Goal: Task Accomplishment & Management: Use online tool/utility

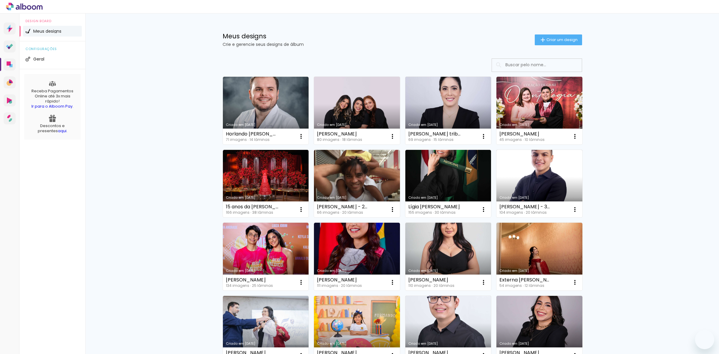
click at [515, 69] on input at bounding box center [545, 65] width 85 height 12
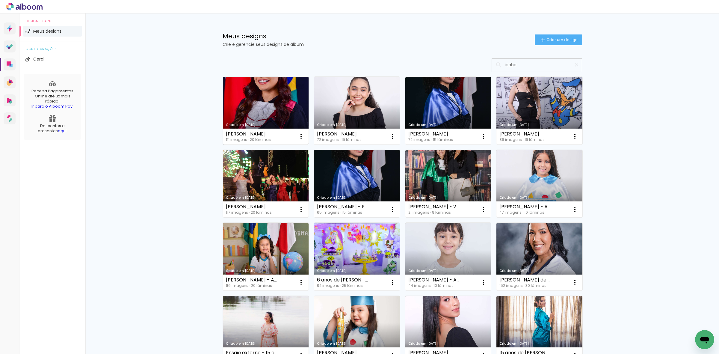
type input "isabe"
type paper-input "isabe"
click at [237, 94] on link "Criado em [DATE]" at bounding box center [266, 111] width 86 height 68
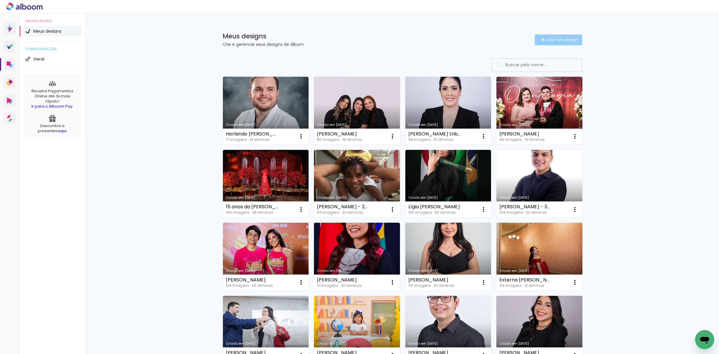
click at [552, 38] on span "Criar um design" at bounding box center [562, 40] width 31 height 4
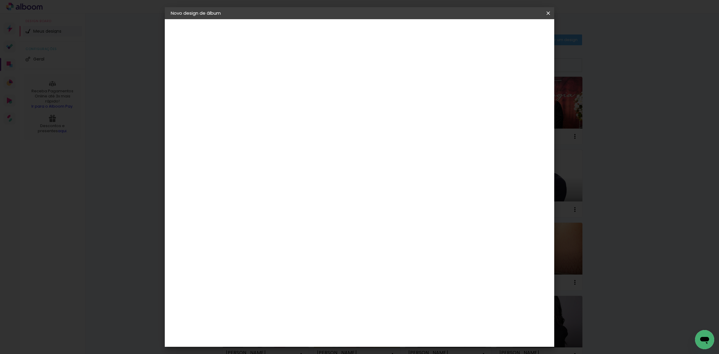
click at [269, 79] on input at bounding box center [269, 80] width 0 height 9
type input "[PERSON_NAME]"
type paper-input "[PERSON_NAME]"
click at [330, 29] on paper-button "Avançar" at bounding box center [315, 32] width 29 height 10
click at [0, 0] on slot "Tamanho Livre" at bounding box center [0, 0] width 0 height 0
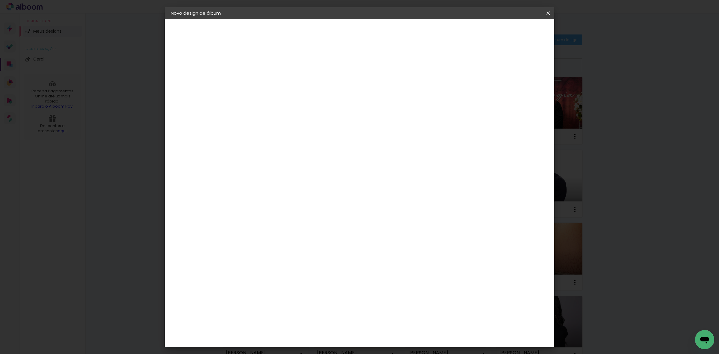
click at [0, 0] on slot "Avançar" at bounding box center [0, 0] width 0 height 0
drag, startPoint x: 399, startPoint y: 249, endPoint x: 379, endPoint y: 243, distance: 21.0
click at [379, 243] on div "cm" at bounding box center [396, 249] width 234 height 21
type input "81"
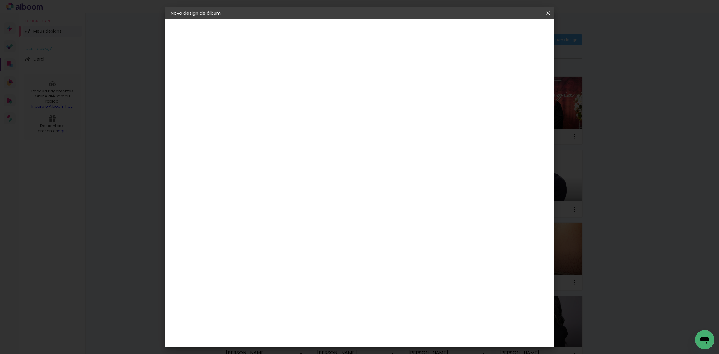
type paper-input "81"
click at [510, 30] on span "Iniciar design" at bounding box center [496, 32] width 27 height 4
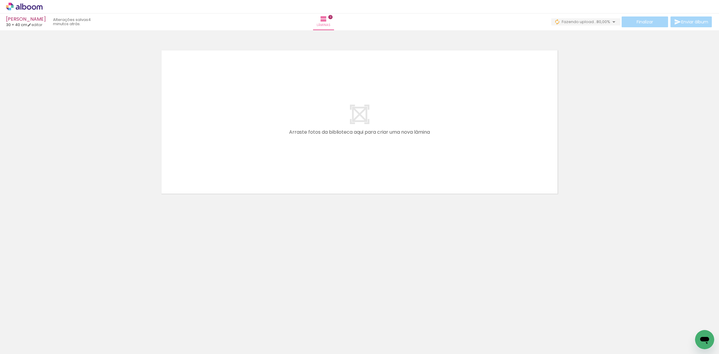
click at [646, 153] on div at bounding box center [359, 114] width 719 height 164
drag, startPoint x: 20, startPoint y: 329, endPoint x: 20, endPoint y: 333, distance: 3.6
click at [20, 330] on div "Biblioteca 100 fotos Todas as fotos Não utilizadas Adicionar Fotos" at bounding box center [18, 335] width 37 height 30
click at [20, 335] on input "Todas as fotos" at bounding box center [16, 335] width 23 height 5
click at [0, 0] on slot "Não utilizadas" at bounding box center [0, 0] width 0 height 0
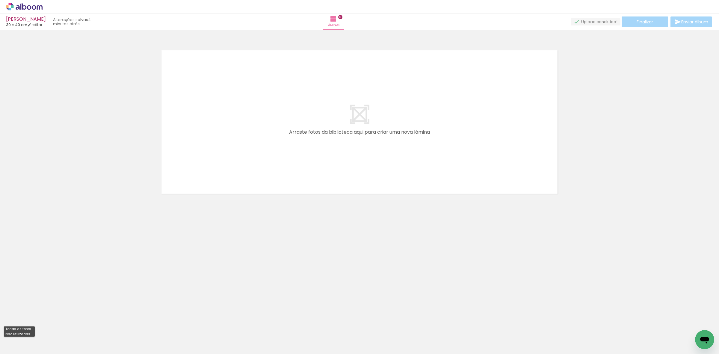
type input "Não utilizadas"
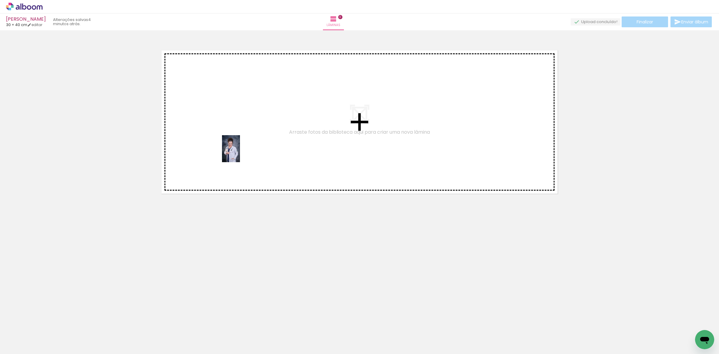
drag, startPoint x: 62, startPoint y: 338, endPoint x: 240, endPoint y: 153, distance: 256.7
click at [240, 153] on quentale-workspace at bounding box center [359, 177] width 719 height 354
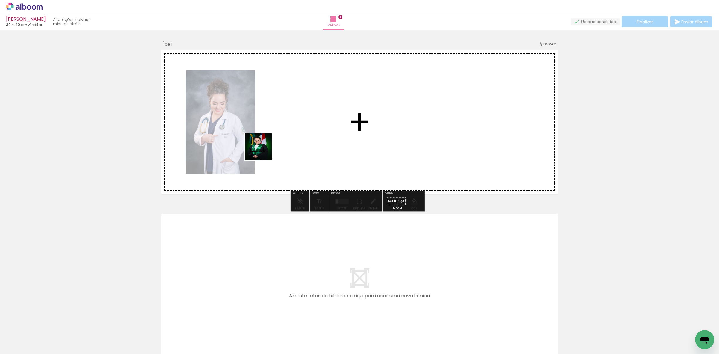
drag, startPoint x: 62, startPoint y: 330, endPoint x: 173, endPoint y: 221, distance: 155.8
click at [339, 101] on quentale-workspace at bounding box center [359, 177] width 719 height 354
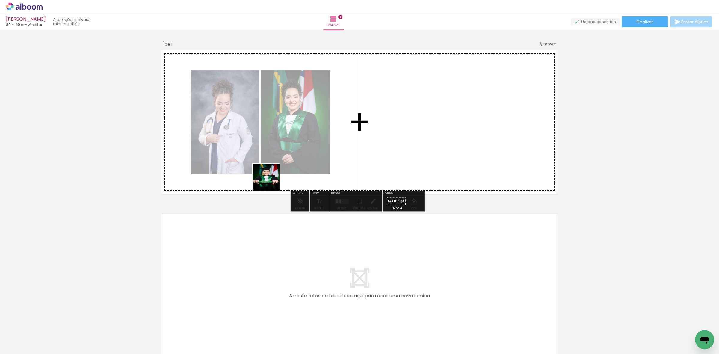
drag, startPoint x: 82, startPoint y: 316, endPoint x: 332, endPoint y: 147, distance: 301.6
click at [327, 148] on quentale-workspace at bounding box center [359, 177] width 719 height 354
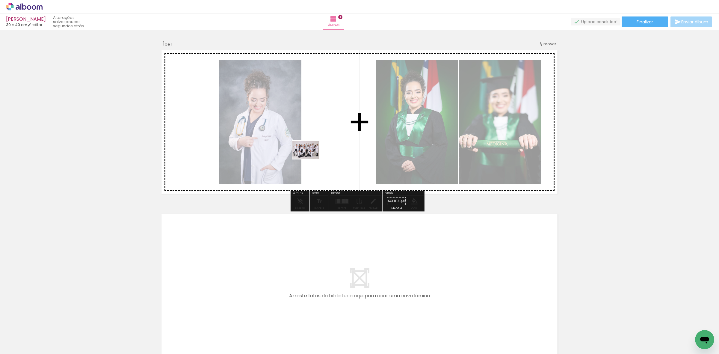
drag, startPoint x: 57, startPoint y: 335, endPoint x: 310, endPoint y: 159, distance: 308.5
click at [310, 159] on quentale-workspace at bounding box center [359, 177] width 719 height 354
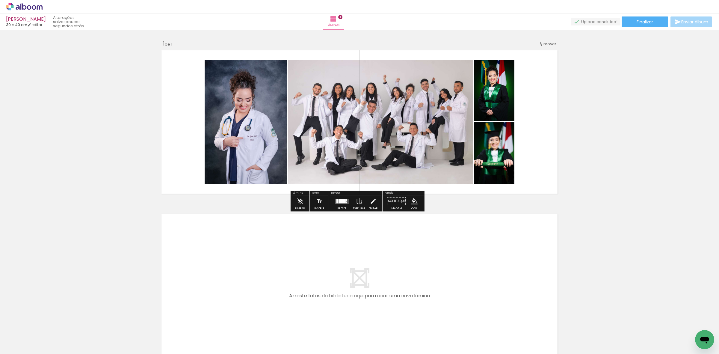
click at [342, 202] on div at bounding box center [342, 201] width 7 height 4
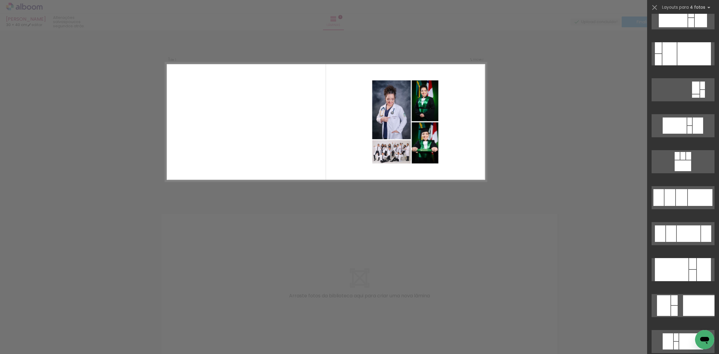
scroll to position [712, 0]
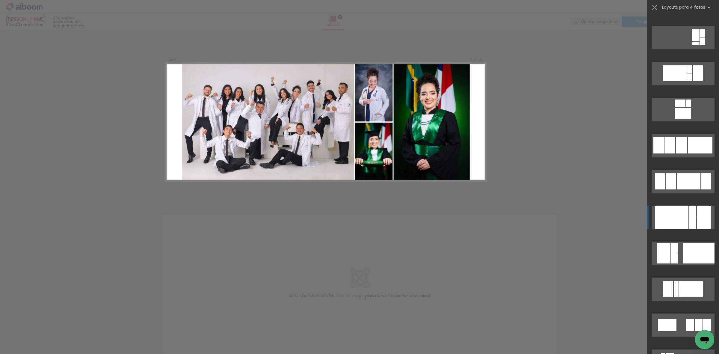
click at [684, 219] on div at bounding box center [672, 217] width 34 height 23
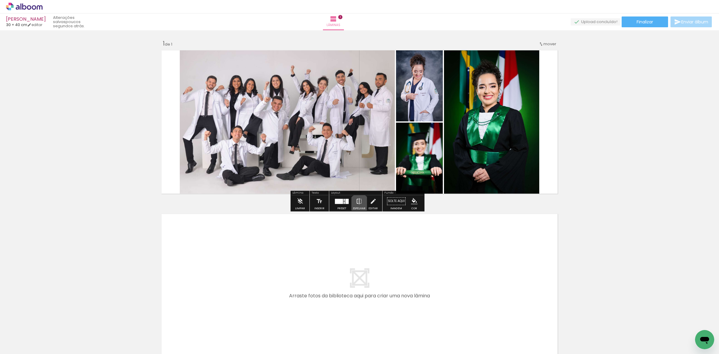
click at [358, 204] on iron-icon at bounding box center [359, 201] width 7 height 12
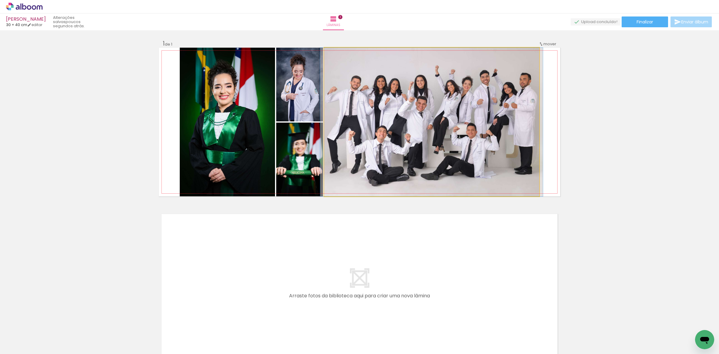
click at [409, 110] on quentale-photo at bounding box center [431, 122] width 215 height 149
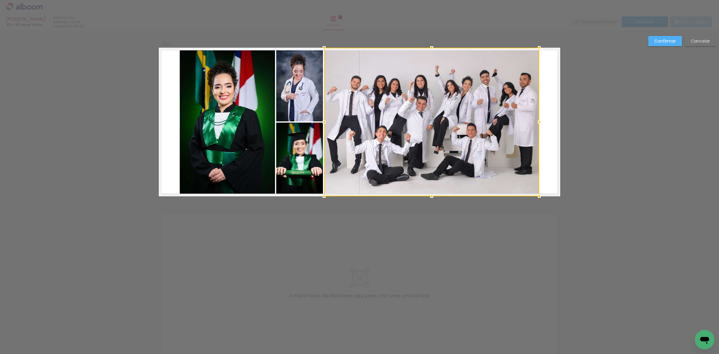
click at [293, 90] on quentale-photo at bounding box center [299, 85] width 47 height 74
click at [296, 141] on div at bounding box center [407, 122] width 263 height 149
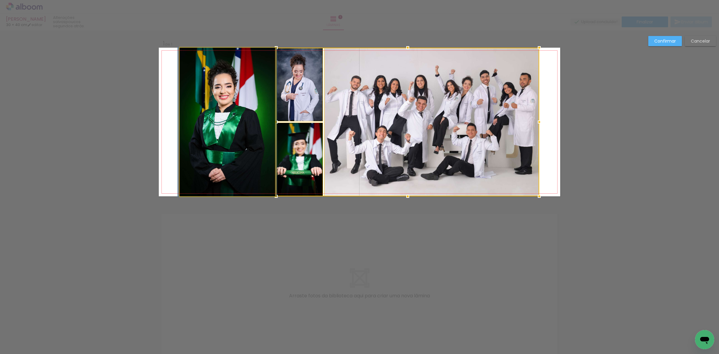
click at [236, 135] on quentale-photo at bounding box center [227, 122] width 95 height 149
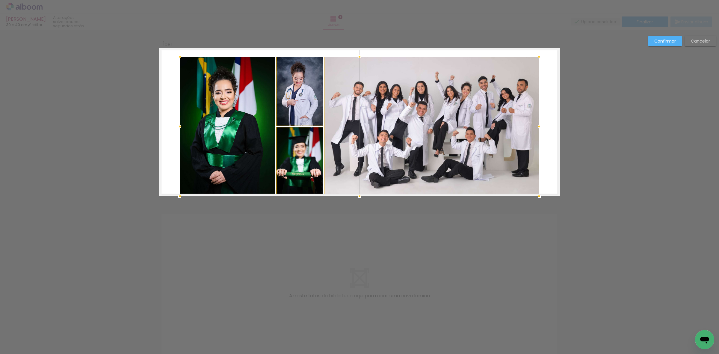
drag, startPoint x: 357, startPoint y: 48, endPoint x: 357, endPoint y: 57, distance: 9.0
click at [357, 57] on div at bounding box center [360, 57] width 12 height 12
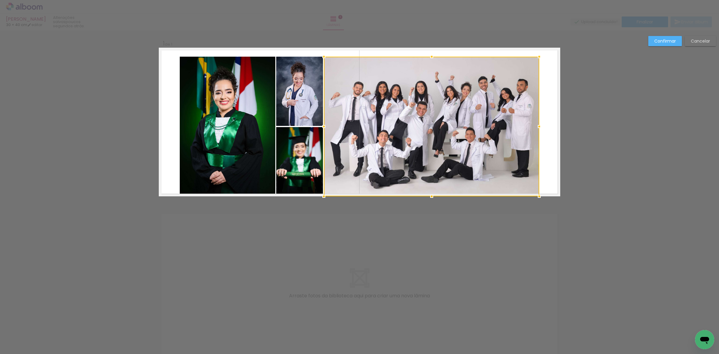
click at [243, 91] on quentale-photo at bounding box center [228, 127] width 96 height 140
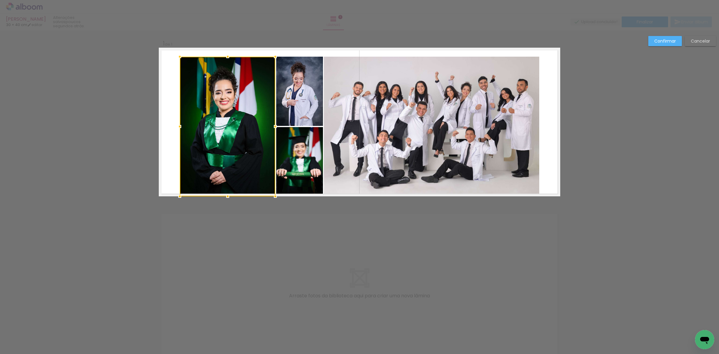
click at [294, 93] on quentale-photo at bounding box center [299, 91] width 47 height 69
click at [305, 157] on div at bounding box center [251, 127] width 143 height 140
click at [344, 142] on quentale-photo at bounding box center [431, 127] width 215 height 140
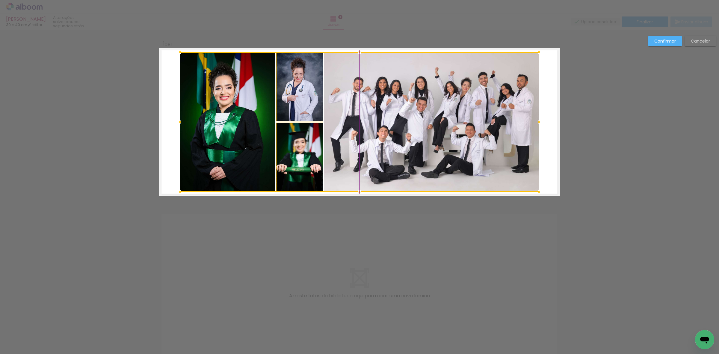
drag, startPoint x: 352, startPoint y: 142, endPoint x: 354, endPoint y: 137, distance: 5.8
click at [354, 137] on div at bounding box center [360, 122] width 360 height 140
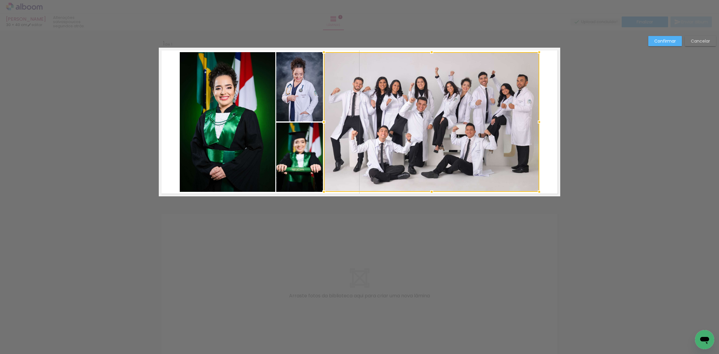
click at [411, 127] on div at bounding box center [431, 122] width 215 height 140
click at [661, 37] on paper-button "Confirmar" at bounding box center [666, 41] width 34 height 10
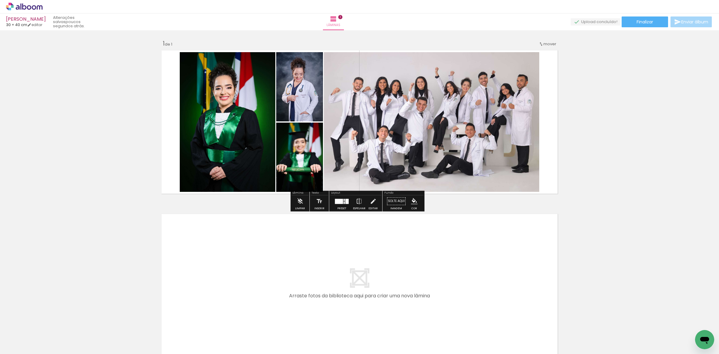
click at [433, 110] on quentale-photo at bounding box center [431, 122] width 215 height 140
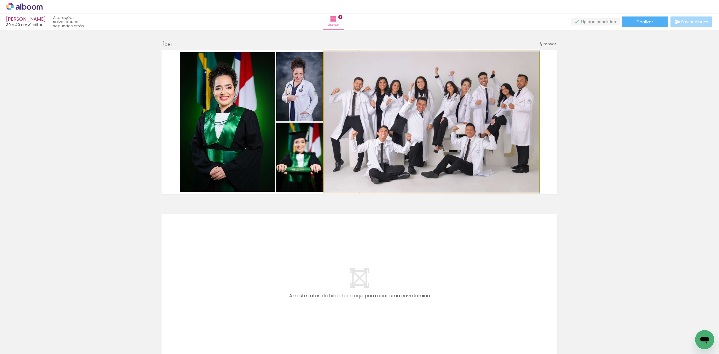
click at [433, 110] on quentale-photo at bounding box center [431, 122] width 215 height 140
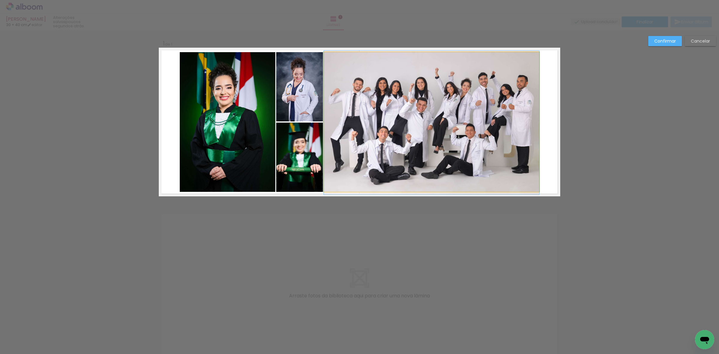
drag, startPoint x: 418, startPoint y: 111, endPoint x: 442, endPoint y: 112, distance: 24.3
click at [417, 113] on div at bounding box center [431, 122] width 215 height 140
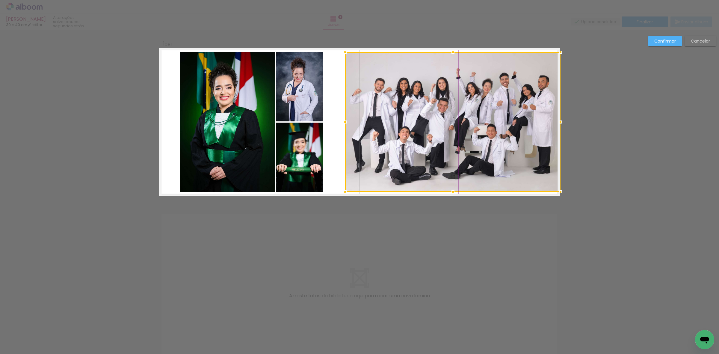
drag, startPoint x: 405, startPoint y: 114, endPoint x: 429, endPoint y: 116, distance: 24.3
click at [429, 116] on div at bounding box center [452, 122] width 215 height 140
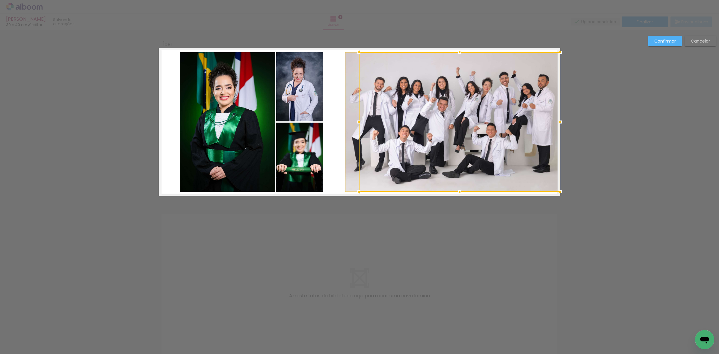
drag, startPoint x: 345, startPoint y: 124, endPoint x: 356, endPoint y: 125, distance: 10.6
click at [356, 125] on div at bounding box center [359, 122] width 12 height 12
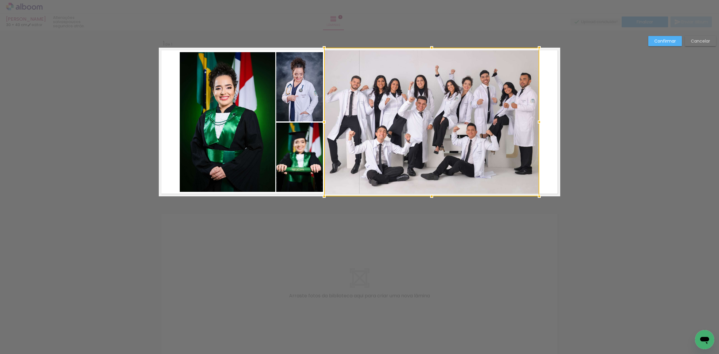
click at [703, 46] on paper-button "Cancelar" at bounding box center [700, 41] width 31 height 10
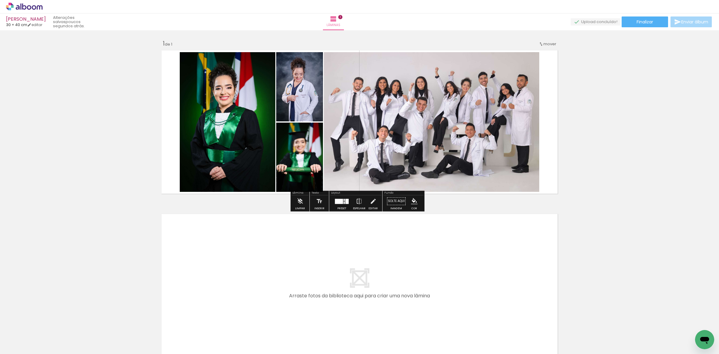
click at [439, 104] on quentale-photo at bounding box center [431, 122] width 215 height 140
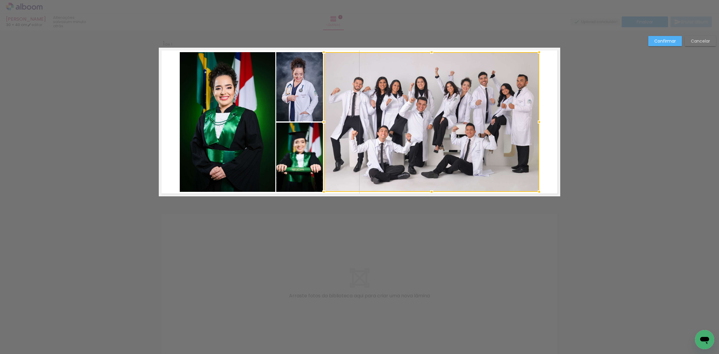
click at [439, 104] on div at bounding box center [431, 122] width 215 height 140
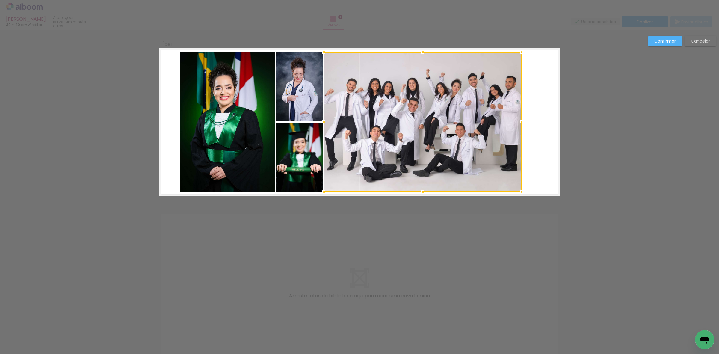
drag, startPoint x: 534, startPoint y: 121, endPoint x: 515, endPoint y: 122, distance: 19.2
click at [516, 122] on div at bounding box center [522, 122] width 12 height 12
click at [426, 122] on div at bounding box center [422, 122] width 197 height 140
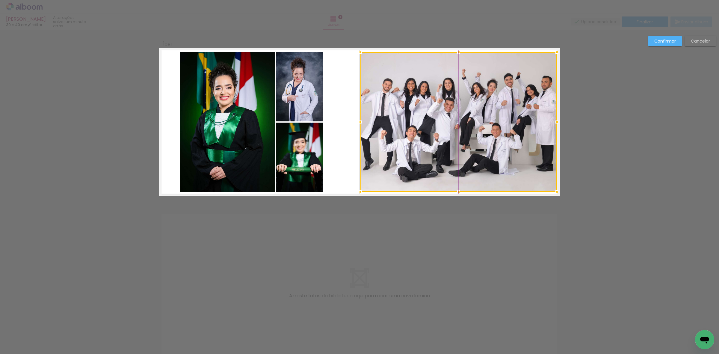
drag, startPoint x: 426, startPoint y: 122, endPoint x: 459, endPoint y: 119, distance: 32.6
click at [459, 119] on div at bounding box center [459, 122] width 197 height 140
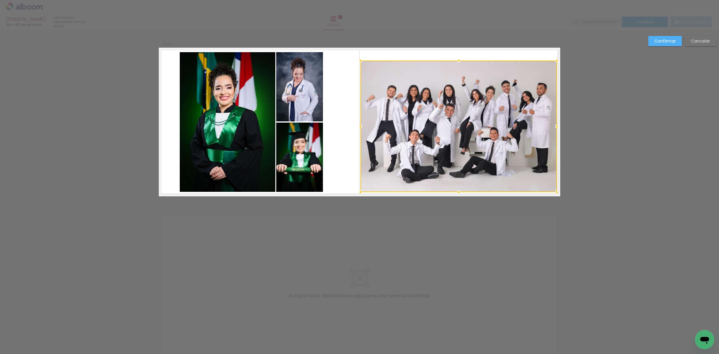
drag, startPoint x: 456, startPoint y: 55, endPoint x: 456, endPoint y: 67, distance: 11.7
click at [456, 67] on div at bounding box center [459, 127] width 197 height 132
click at [462, 107] on div at bounding box center [459, 127] width 197 height 132
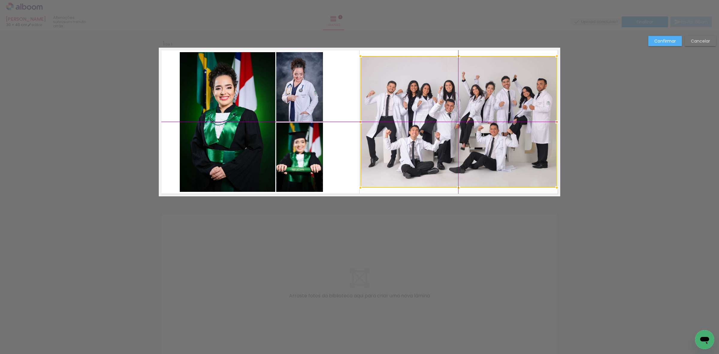
drag, startPoint x: 457, startPoint y: 111, endPoint x: 456, endPoint y: 107, distance: 4.2
click at [456, 107] on div at bounding box center [459, 122] width 197 height 132
click at [0, 0] on slot "Confirmar" at bounding box center [0, 0] width 0 height 0
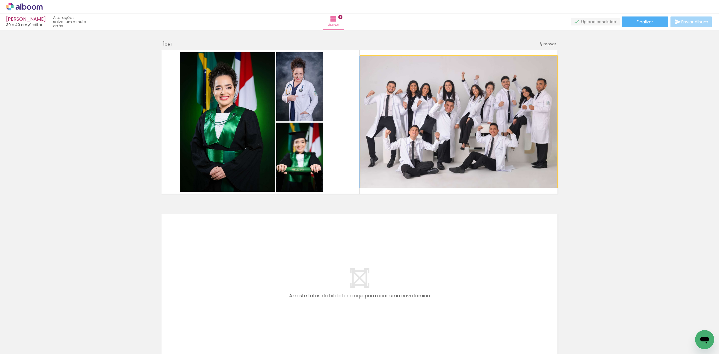
drag, startPoint x: 520, startPoint y: 98, endPoint x: 519, endPoint y: 101, distance: 3.1
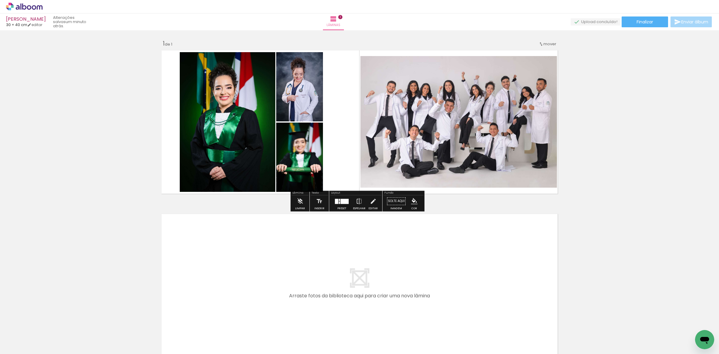
click at [386, 112] on quentale-photo at bounding box center [459, 122] width 197 height 132
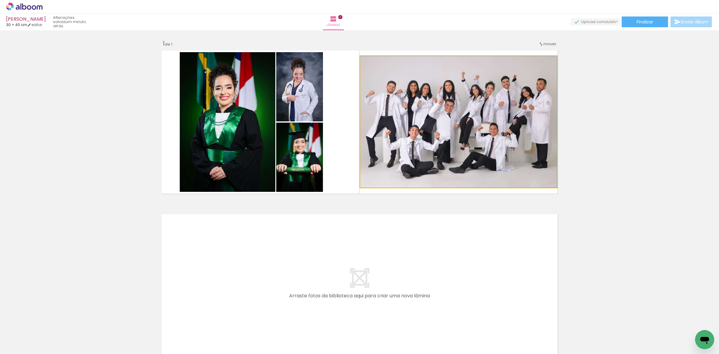
click at [386, 112] on quentale-photo at bounding box center [459, 122] width 197 height 132
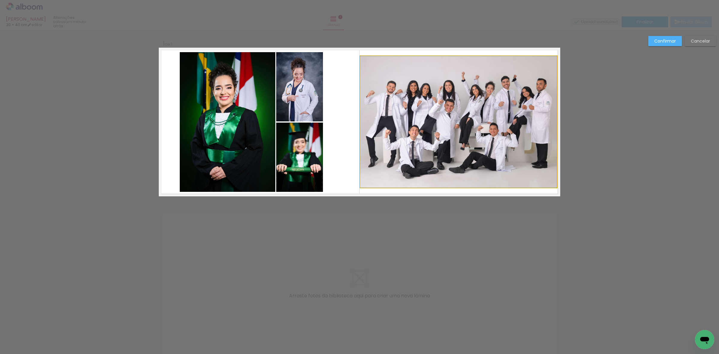
click at [368, 117] on quentale-photo at bounding box center [459, 122] width 197 height 132
click at [358, 124] on div at bounding box center [360, 122] width 12 height 12
click at [0, 0] on slot "Confirmar" at bounding box center [0, 0] width 0 height 0
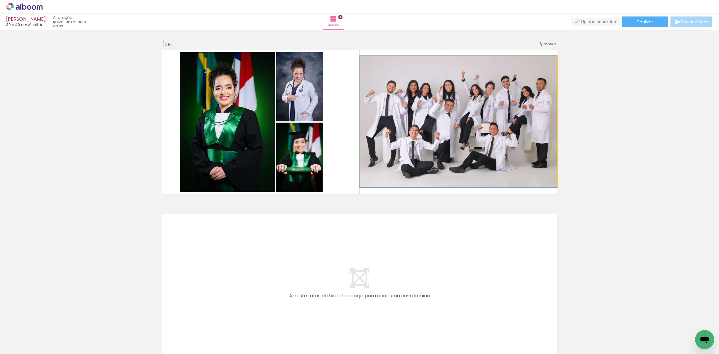
drag, startPoint x: 429, startPoint y: 116, endPoint x: 426, endPoint y: 111, distance: 5.8
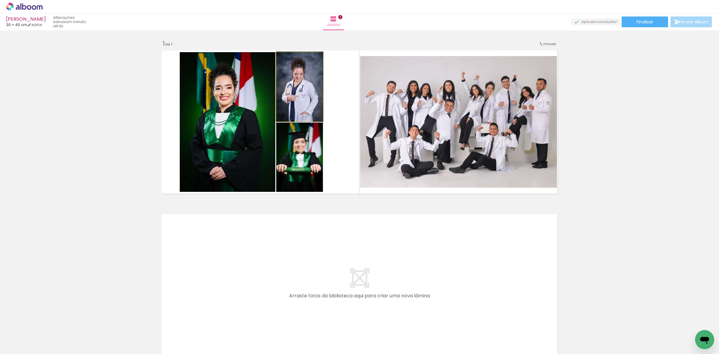
click at [288, 100] on quentale-photo at bounding box center [299, 86] width 47 height 69
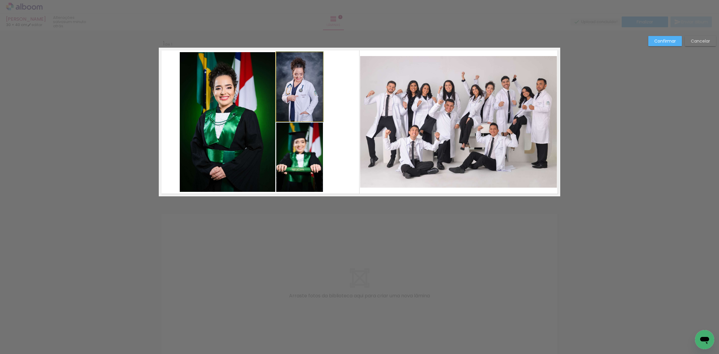
click at [288, 100] on quentale-photo at bounding box center [299, 86] width 47 height 69
click at [284, 144] on quentale-photo at bounding box center [299, 157] width 47 height 69
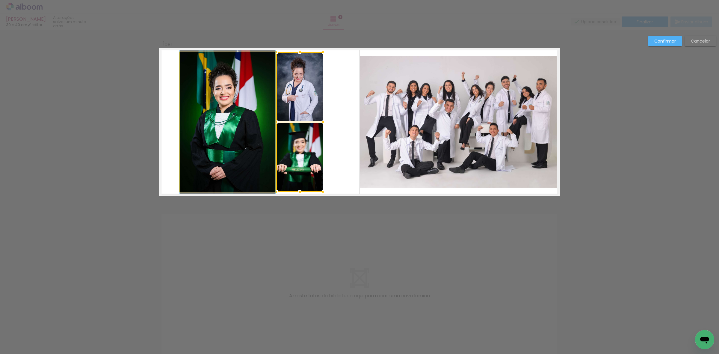
click at [234, 149] on quentale-photo at bounding box center [228, 122] width 96 height 140
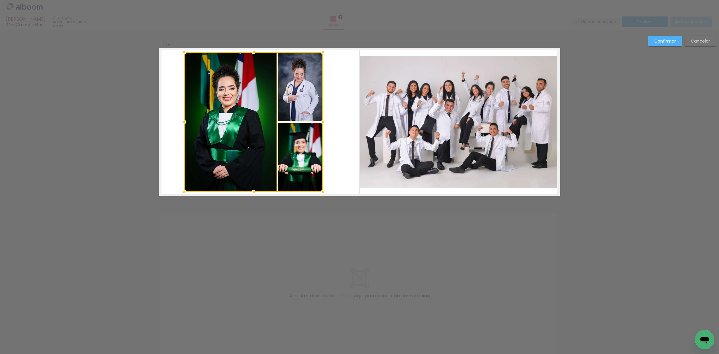
drag, startPoint x: 177, startPoint y: 121, endPoint x: 183, endPoint y: 121, distance: 5.4
click at [183, 121] on div at bounding box center [184, 122] width 12 height 12
click at [208, 115] on div at bounding box center [231, 122] width 92 height 140
click at [299, 108] on quentale-photo at bounding box center [300, 86] width 45 height 69
click at [294, 151] on div at bounding box center [254, 122] width 138 height 140
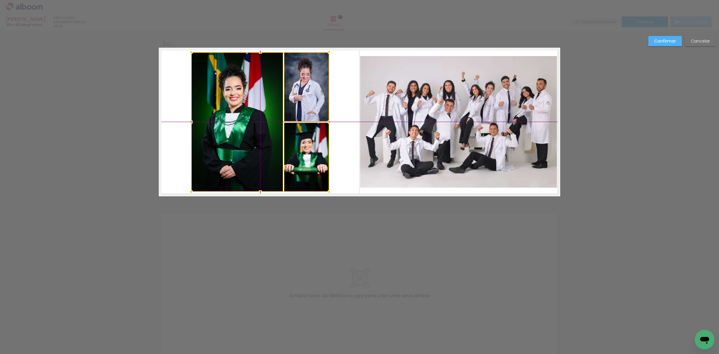
drag, startPoint x: 294, startPoint y: 151, endPoint x: 300, endPoint y: 150, distance: 5.8
click at [300, 150] on div at bounding box center [260, 122] width 138 height 140
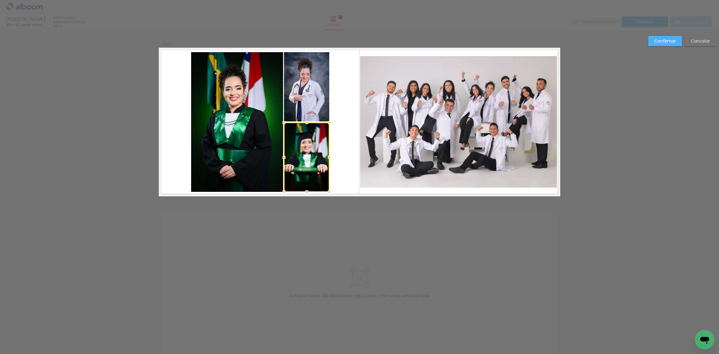
click at [0, 0] on slot "Confirmar" at bounding box center [0, 0] width 0 height 0
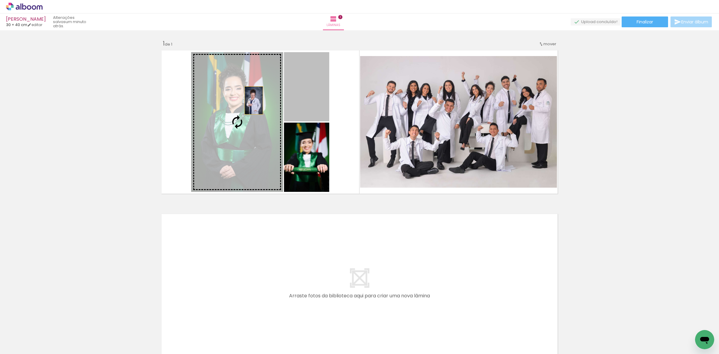
drag, startPoint x: 316, startPoint y: 92, endPoint x: 222, endPoint y: 103, distance: 94.5
click at [0, 0] on slot at bounding box center [0, 0] width 0 height 0
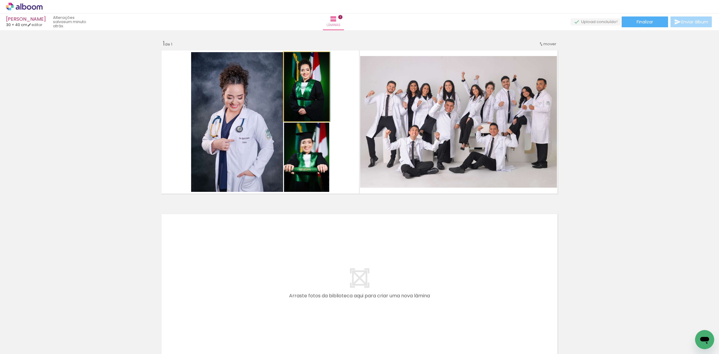
drag, startPoint x: 296, startPoint y: 94, endPoint x: 306, endPoint y: 88, distance: 11.6
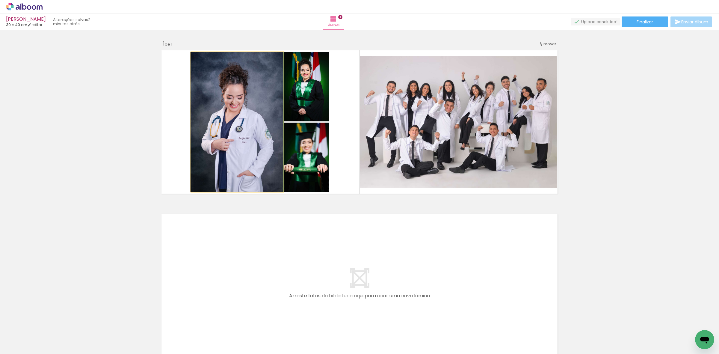
drag, startPoint x: 230, startPoint y: 168, endPoint x: 229, endPoint y: 152, distance: 15.9
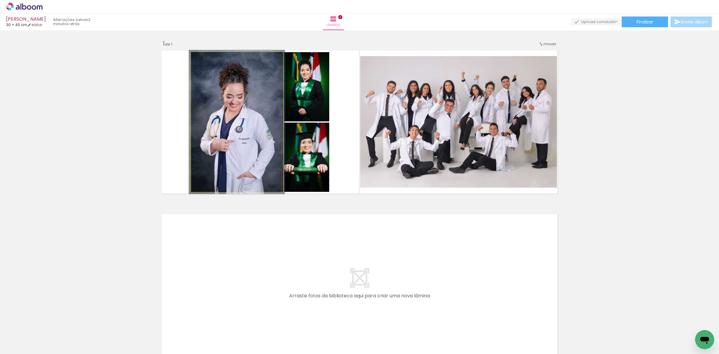
type paper-slider "103"
click at [204, 61] on div at bounding box center [206, 59] width 10 height 10
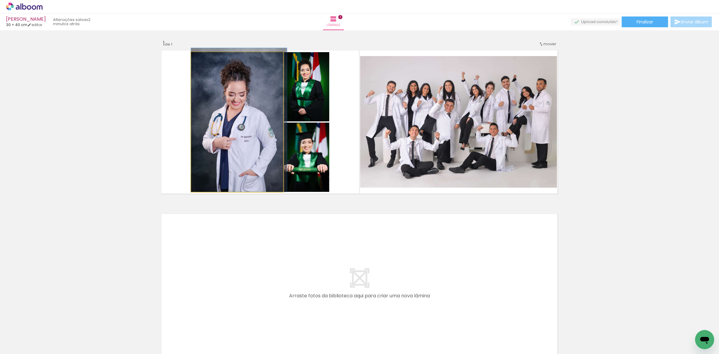
drag, startPoint x: 231, startPoint y: 116, endPoint x: 234, endPoint y: 107, distance: 9.8
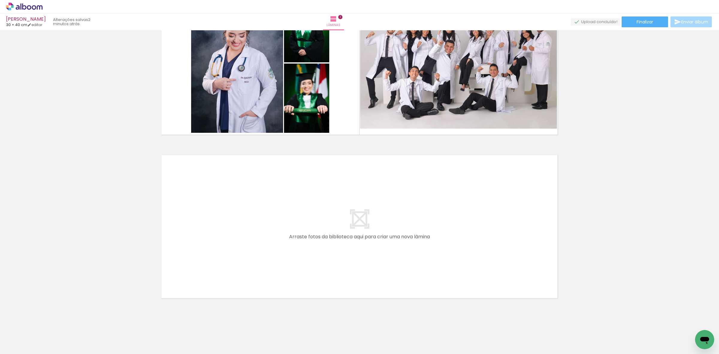
scroll to position [64, 0]
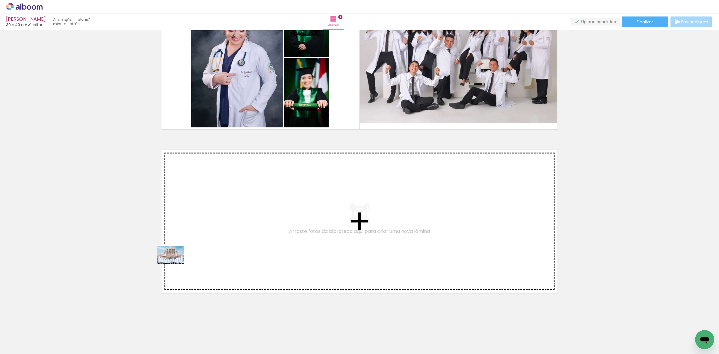
drag, startPoint x: 67, startPoint y: 345, endPoint x: 137, endPoint y: 276, distance: 98.1
click at [176, 264] on quentale-workspace at bounding box center [359, 177] width 719 height 354
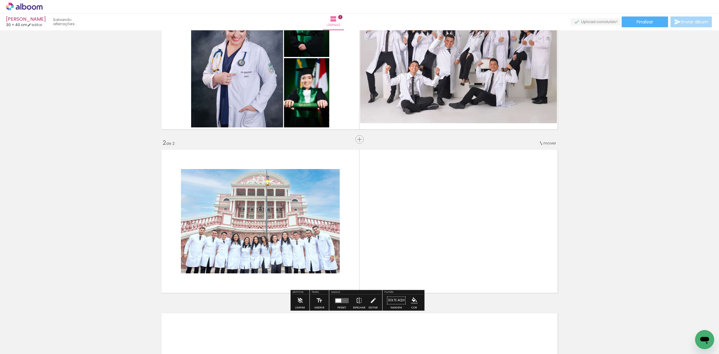
scroll to position [112, 0]
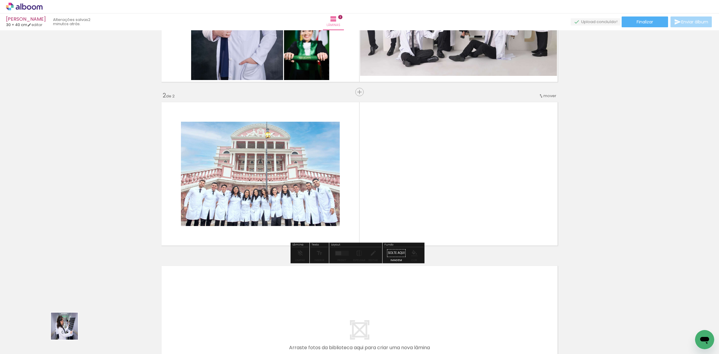
drag, startPoint x: 60, startPoint y: 334, endPoint x: 195, endPoint y: 239, distance: 164.8
click at [239, 217] on quentale-workspace at bounding box center [359, 177] width 719 height 354
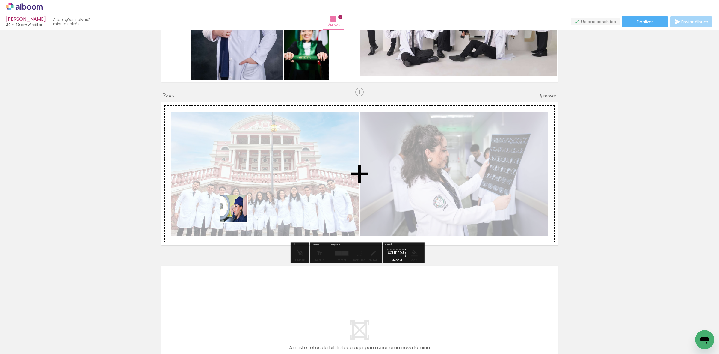
drag, startPoint x: 74, startPoint y: 325, endPoint x: 288, endPoint y: 188, distance: 253.7
click at [288, 188] on quentale-workspace at bounding box center [359, 177] width 719 height 354
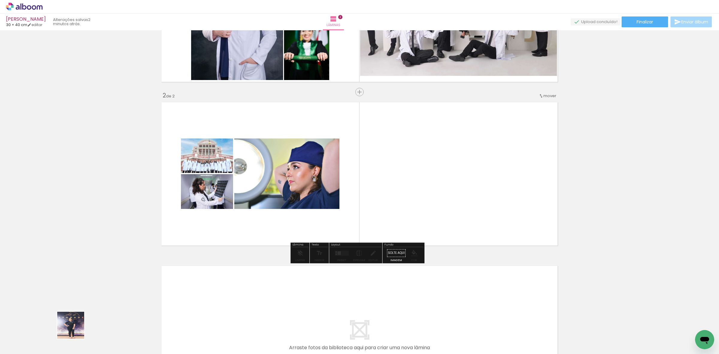
drag, startPoint x: 69, startPoint y: 333, endPoint x: 401, endPoint y: 194, distance: 359.9
click at [399, 195] on quentale-workspace at bounding box center [359, 177] width 719 height 354
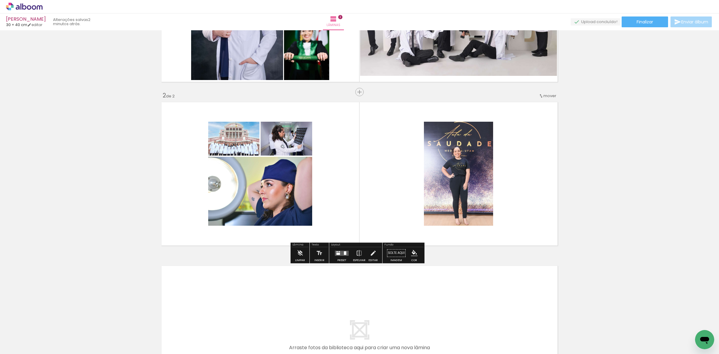
drag, startPoint x: 343, startPoint y: 257, endPoint x: 355, endPoint y: 245, distance: 16.7
click at [343, 257] on div at bounding box center [342, 253] width 16 height 12
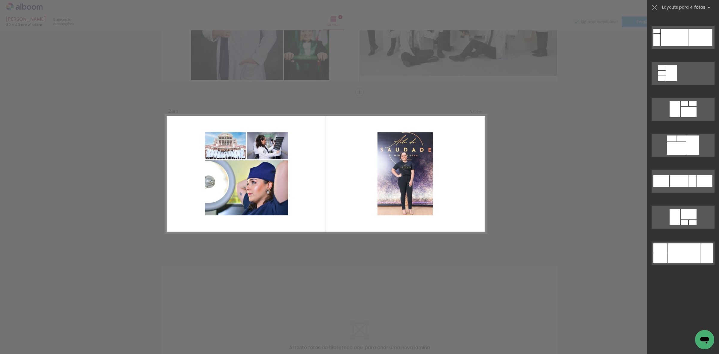
scroll to position [0, 0]
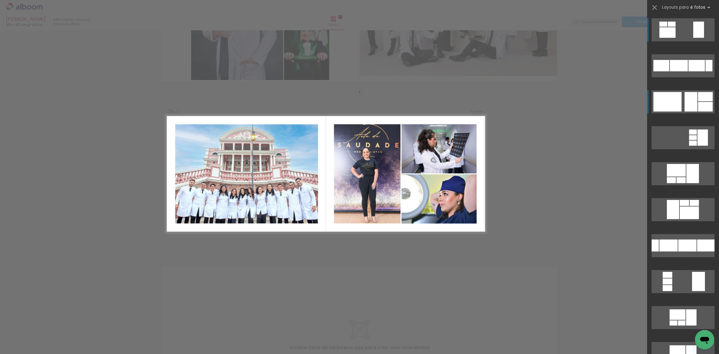
click at [681, 103] on quentale-layouter at bounding box center [683, 101] width 63 height 23
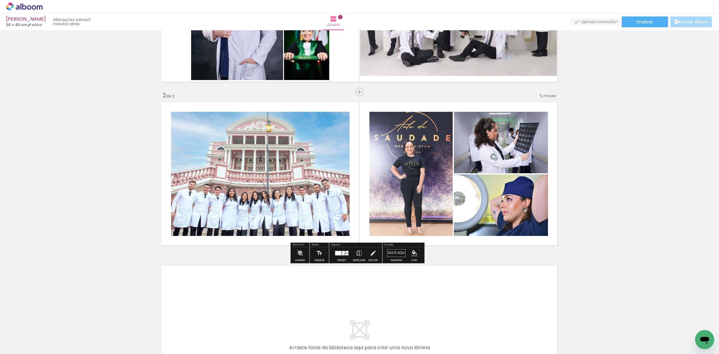
click at [489, 152] on quentale-photo at bounding box center [501, 142] width 94 height 61
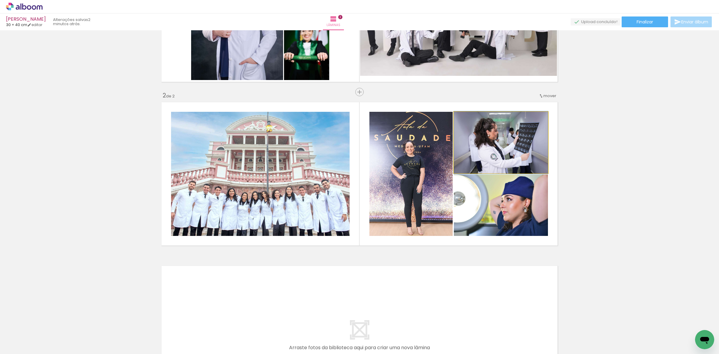
click at [489, 152] on quentale-photo at bounding box center [501, 142] width 94 height 61
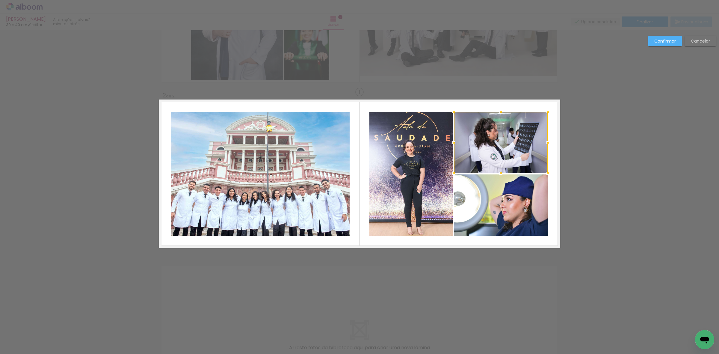
click at [493, 192] on quentale-photo at bounding box center [501, 204] width 94 height 61
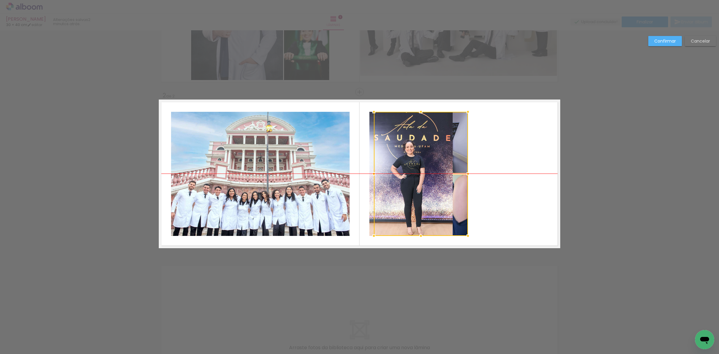
drag, startPoint x: 493, startPoint y: 193, endPoint x: 413, endPoint y: 196, distance: 80.4
click at [413, 196] on div at bounding box center [421, 174] width 94 height 124
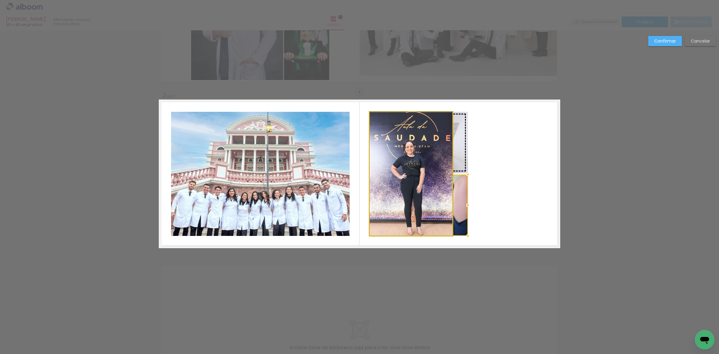
drag, startPoint x: 389, startPoint y: 153, endPoint x: 426, endPoint y: 153, distance: 37.5
click at [0, 0] on slot at bounding box center [0, 0] width 0 height 0
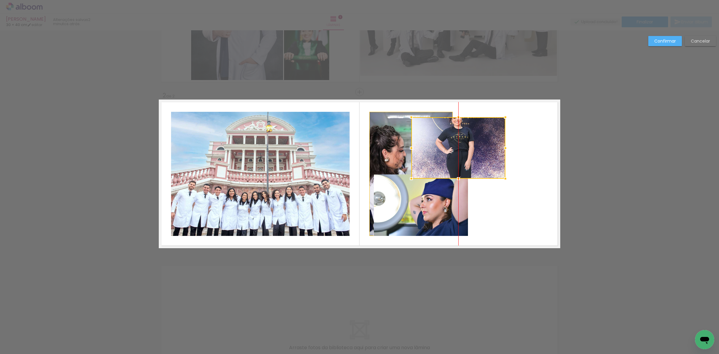
drag, startPoint x: 426, startPoint y: 153, endPoint x: 456, endPoint y: 153, distance: 30.3
click at [457, 153] on div at bounding box center [459, 147] width 94 height 61
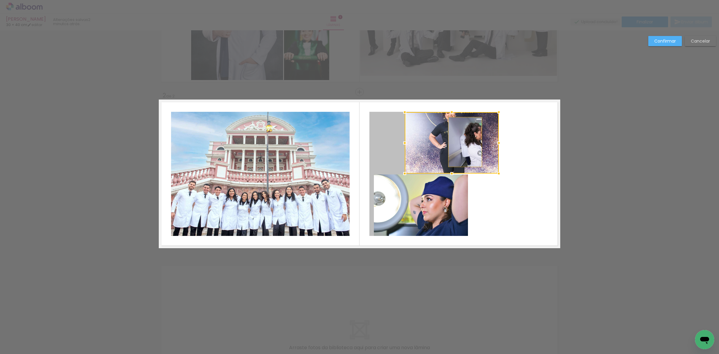
drag, startPoint x: 392, startPoint y: 149, endPoint x: 462, endPoint y: 142, distance: 70.8
click at [462, 142] on album-spread "2 de 2" at bounding box center [360, 174] width 402 height 149
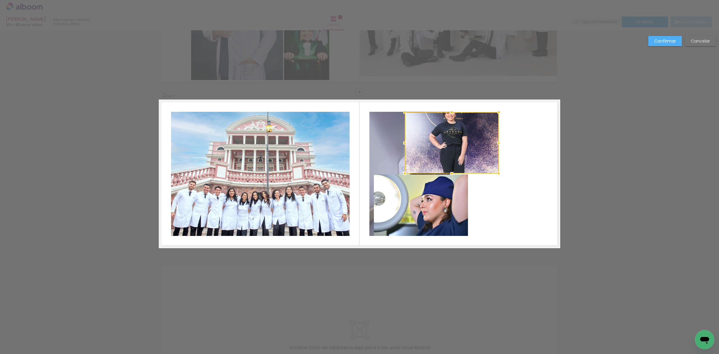
click at [0, 0] on slot "Cancelar" at bounding box center [0, 0] width 0 height 0
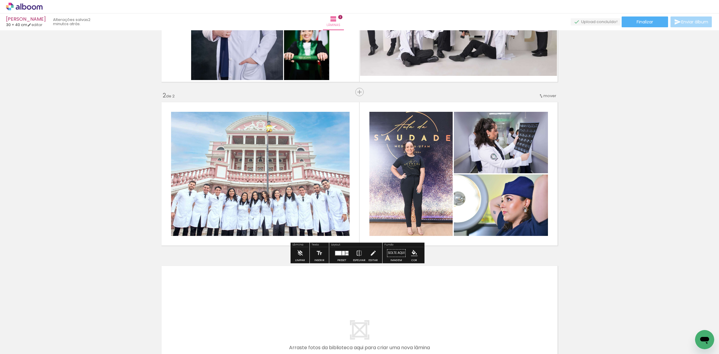
click at [421, 151] on quentale-photo at bounding box center [411, 174] width 83 height 124
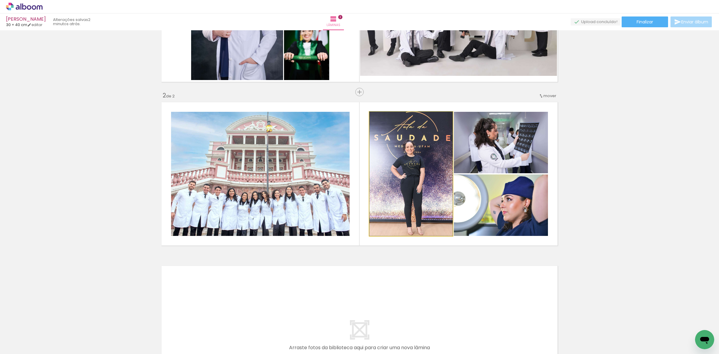
click at [421, 151] on quentale-photo at bounding box center [411, 174] width 83 height 124
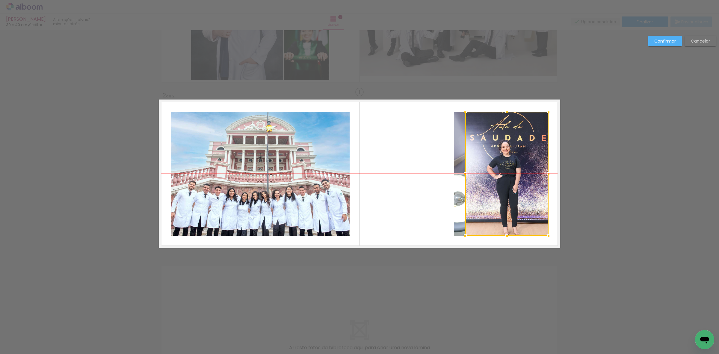
drag, startPoint x: 420, startPoint y: 153, endPoint x: 516, endPoint y: 154, distance: 95.9
click at [516, 154] on div at bounding box center [506, 174] width 83 height 124
click at [459, 146] on div at bounding box center [501, 142] width 94 height 61
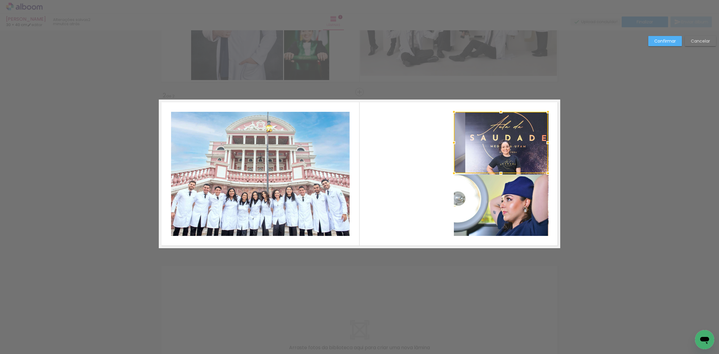
click at [454, 191] on quentale-photo at bounding box center [501, 204] width 94 height 61
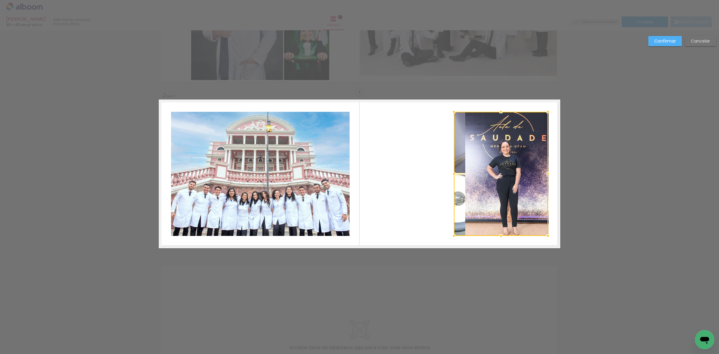
drag, startPoint x: 456, startPoint y: 191, endPoint x: 416, endPoint y: 190, distance: 39.9
click at [416, 190] on album-spread "2 de 2" at bounding box center [360, 174] width 402 height 149
click at [454, 180] on div at bounding box center [501, 174] width 94 height 124
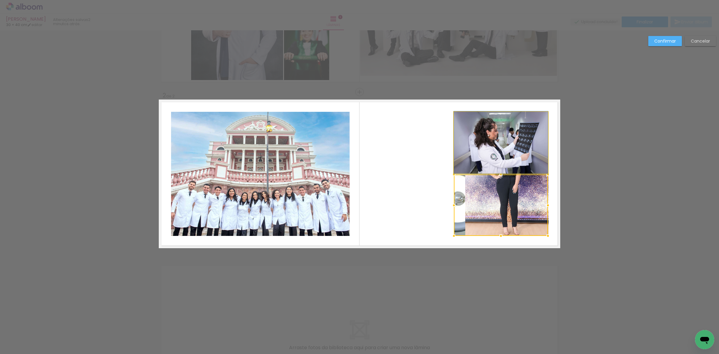
click at [456, 156] on quentale-photo at bounding box center [501, 142] width 94 height 61
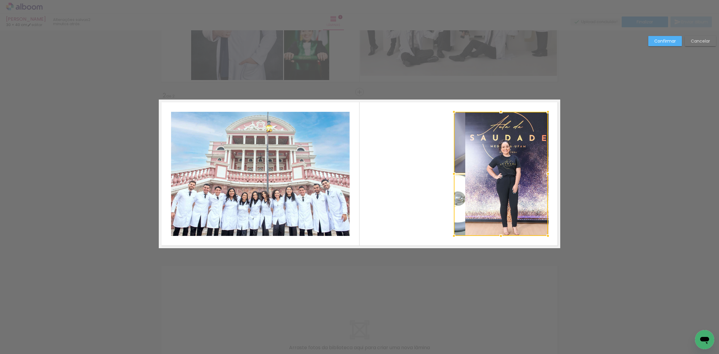
drag, startPoint x: 456, startPoint y: 156, endPoint x: 423, endPoint y: 157, distance: 32.4
click at [423, 157] on album-spread "2 de 2" at bounding box center [360, 174] width 402 height 149
click at [456, 196] on div at bounding box center [501, 174] width 94 height 124
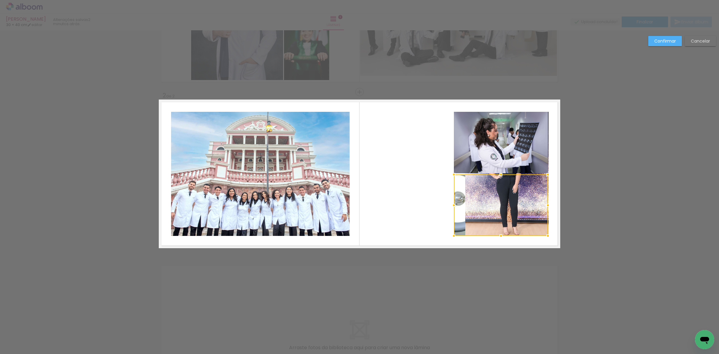
click at [458, 163] on quentale-photo at bounding box center [501, 142] width 94 height 61
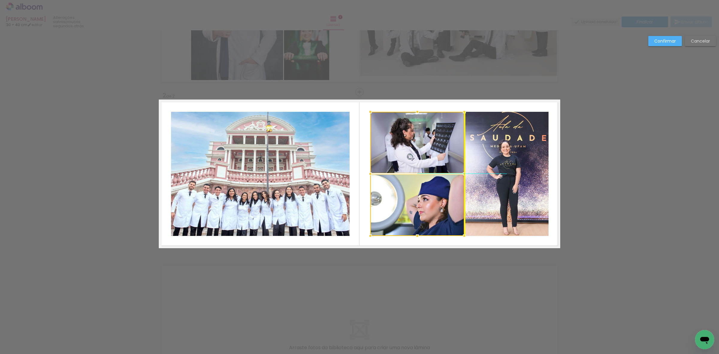
drag, startPoint x: 458, startPoint y: 163, endPoint x: 376, endPoint y: 167, distance: 81.3
click at [376, 167] on div at bounding box center [417, 174] width 94 height 124
click at [422, 200] on quentale-photo at bounding box center [417, 204] width 94 height 61
click at [498, 192] on quentale-photo at bounding box center [506, 174] width 83 height 124
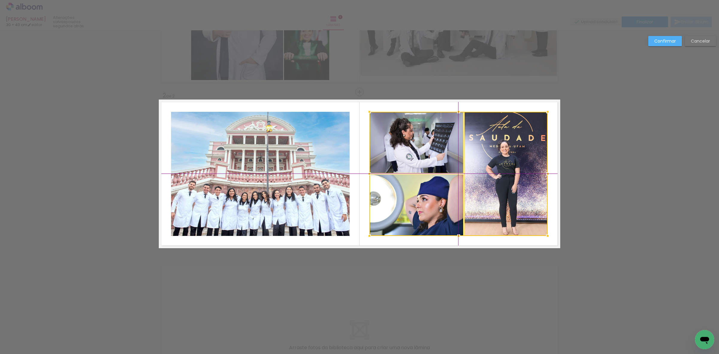
drag, startPoint x: 487, startPoint y: 194, endPoint x: 484, endPoint y: 195, distance: 3.8
click at [484, 195] on div at bounding box center [459, 174] width 178 height 124
click at [0, 0] on slot "Confirmar" at bounding box center [0, 0] width 0 height 0
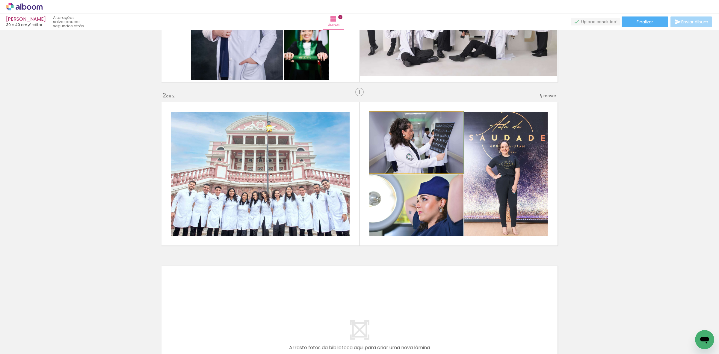
click at [422, 161] on quentale-photo at bounding box center [417, 142] width 94 height 61
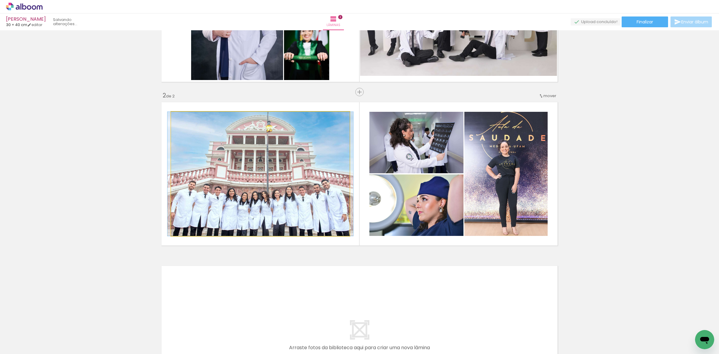
click at [310, 160] on quentale-photo at bounding box center [260, 174] width 179 height 124
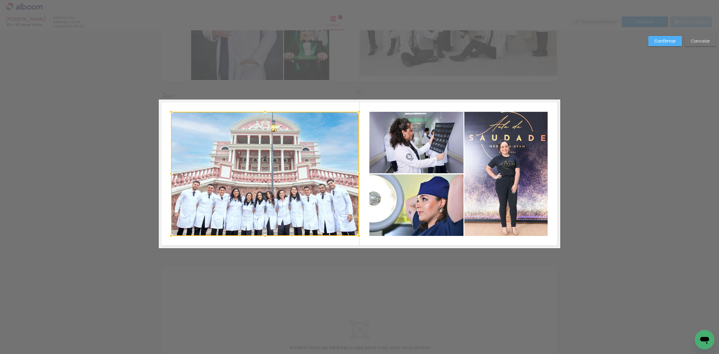
drag, startPoint x: 347, startPoint y: 176, endPoint x: 359, endPoint y: 177, distance: 12.0
click at [359, 177] on div at bounding box center [359, 174] width 12 height 12
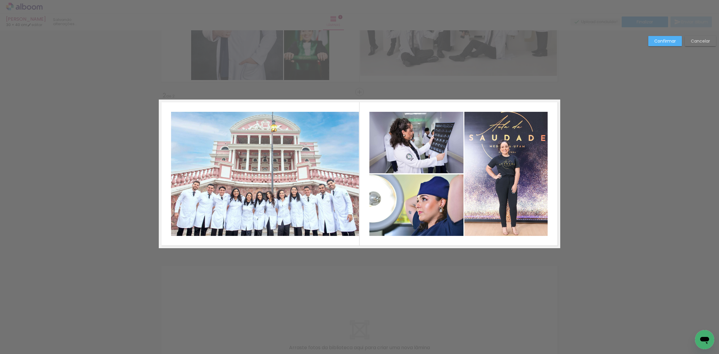
drag, startPoint x: 286, startPoint y: 171, endPoint x: 281, endPoint y: 171, distance: 4.5
click at [285, 171] on quentale-photo at bounding box center [265, 174] width 188 height 124
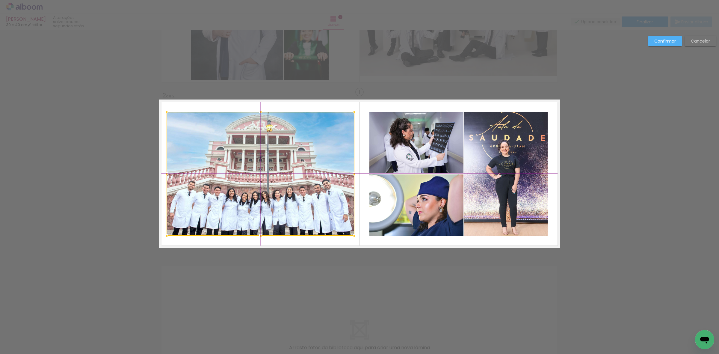
drag, startPoint x: 272, startPoint y: 173, endPoint x: 267, endPoint y: 173, distance: 5.4
click at [267, 173] on div at bounding box center [261, 174] width 188 height 124
click at [0, 0] on slot "Confirmar" at bounding box center [0, 0] width 0 height 0
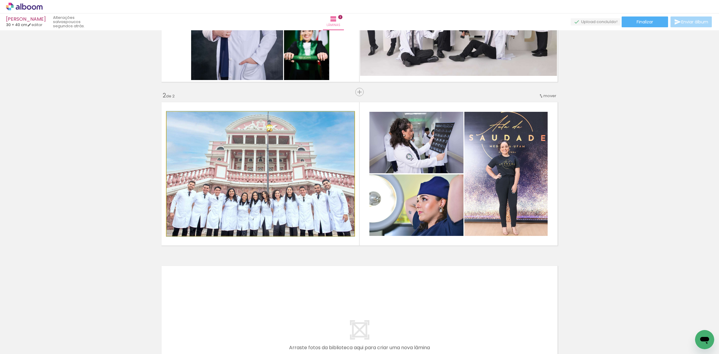
click at [290, 143] on quentale-photo at bounding box center [261, 174] width 188 height 124
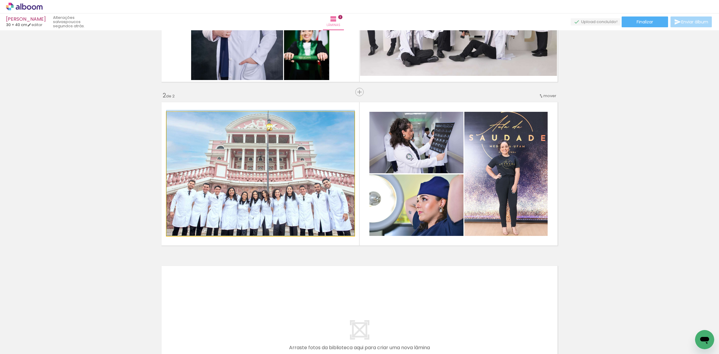
drag, startPoint x: 322, startPoint y: 142, endPoint x: 324, endPoint y: 135, distance: 7.9
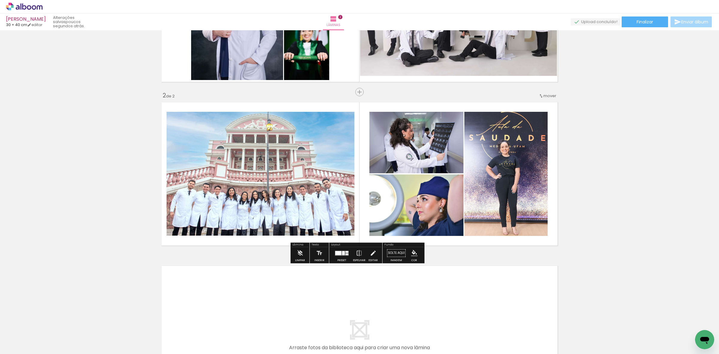
click at [408, 141] on quentale-photo at bounding box center [417, 142] width 94 height 61
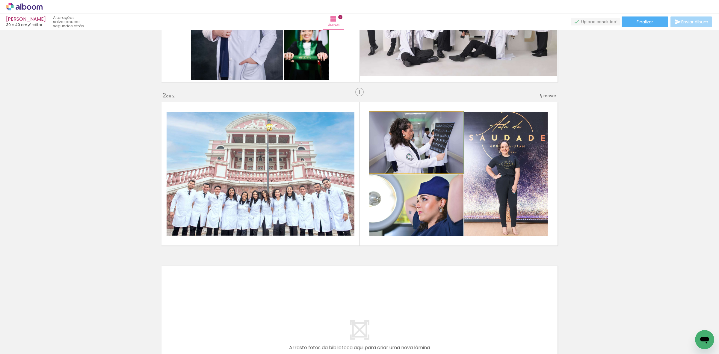
click at [408, 141] on quentale-photo at bounding box center [417, 142] width 94 height 61
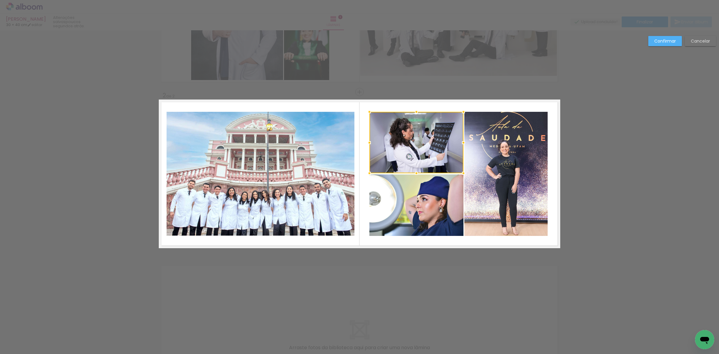
click at [426, 207] on quentale-photo at bounding box center [417, 204] width 94 height 61
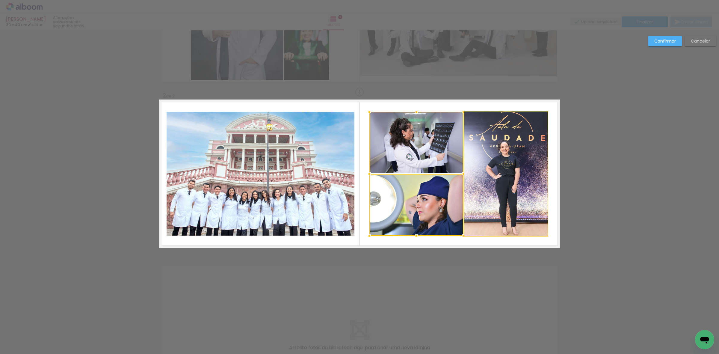
click at [507, 175] on quentale-photo at bounding box center [506, 174] width 83 height 124
click at [399, 136] on div at bounding box center [459, 174] width 178 height 124
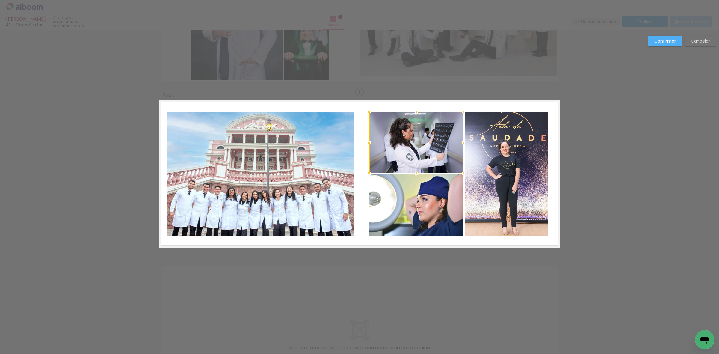
click at [0, 0] on slot "Confirmar" at bounding box center [0, 0] width 0 height 0
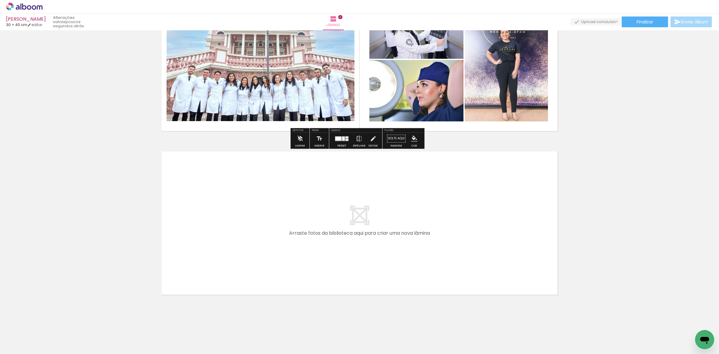
scroll to position [228, 0]
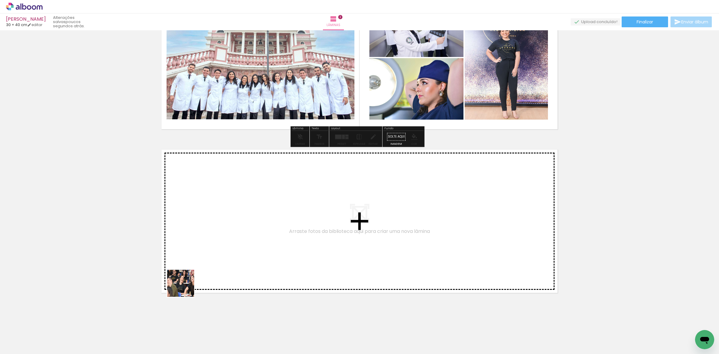
drag, startPoint x: 61, startPoint y: 337, endPoint x: 135, endPoint y: 291, distance: 88.0
click at [259, 249] on quentale-workspace at bounding box center [359, 177] width 719 height 354
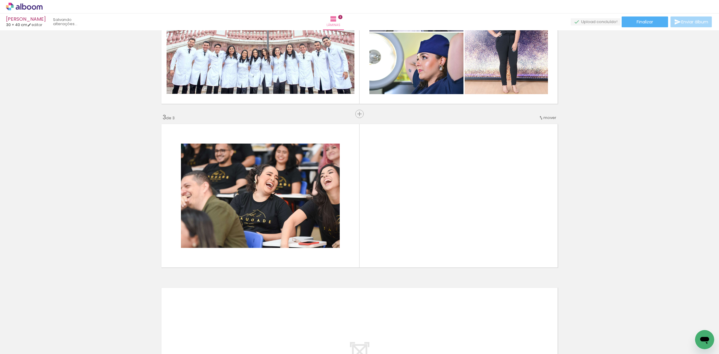
scroll to position [276, 0]
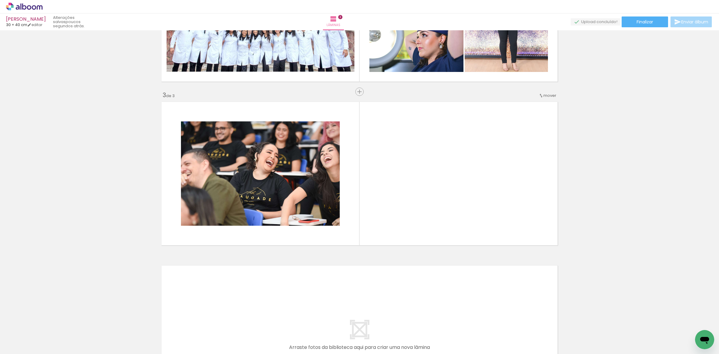
drag, startPoint x: 53, startPoint y: 335, endPoint x: 90, endPoint y: 264, distance: 79.9
click at [215, 218] on quentale-workspace at bounding box center [359, 177] width 719 height 354
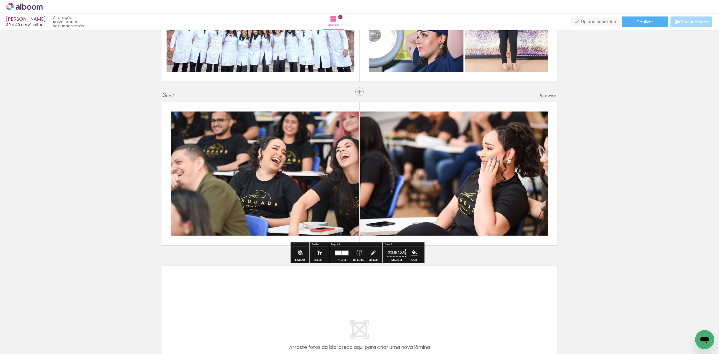
drag, startPoint x: 82, startPoint y: 339, endPoint x: 147, endPoint y: 240, distance: 118.2
click at [194, 225] on quentale-workspace at bounding box center [359, 177] width 719 height 354
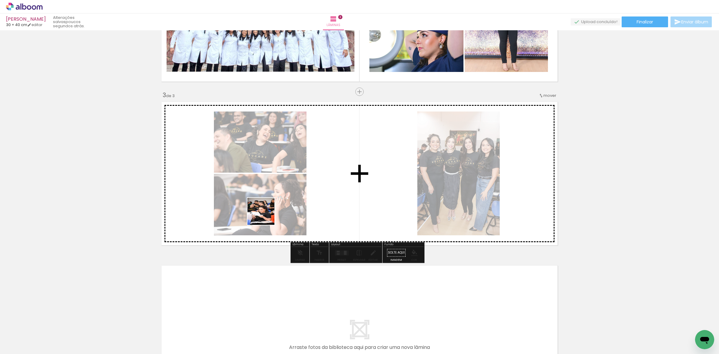
drag, startPoint x: 214, startPoint y: 239, endPoint x: 325, endPoint y: 192, distance: 121.1
click at [322, 193] on quentale-workspace at bounding box center [359, 177] width 719 height 354
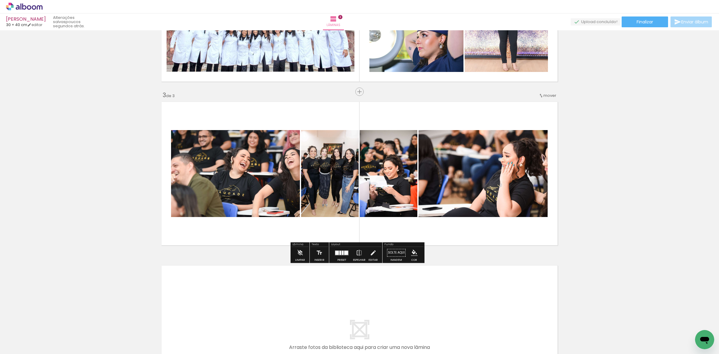
click at [342, 252] on div at bounding box center [343, 253] width 2 height 4
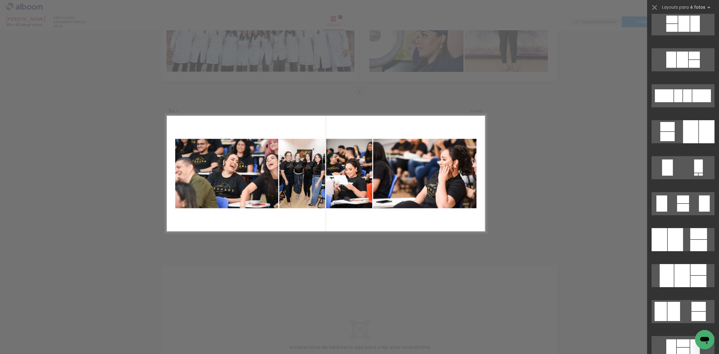
scroll to position [375, 0]
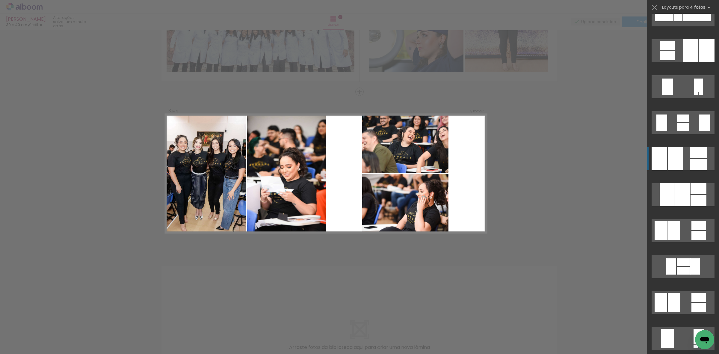
click at [676, 164] on div at bounding box center [675, 158] width 15 height 23
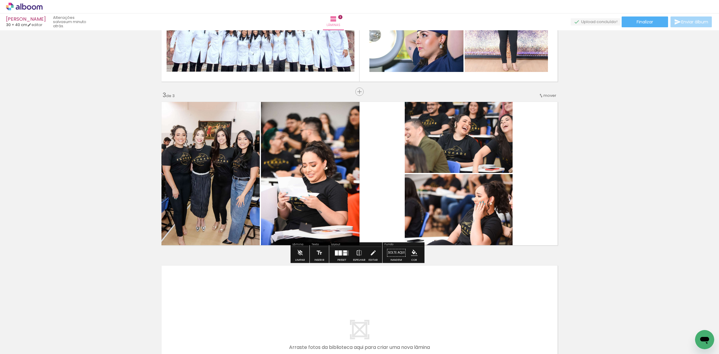
click at [230, 148] on quentale-photo at bounding box center [209, 173] width 101 height 149
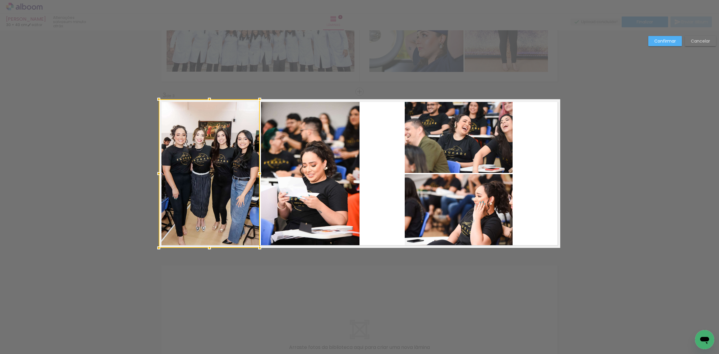
click at [295, 153] on quentale-photo at bounding box center [310, 173] width 99 height 149
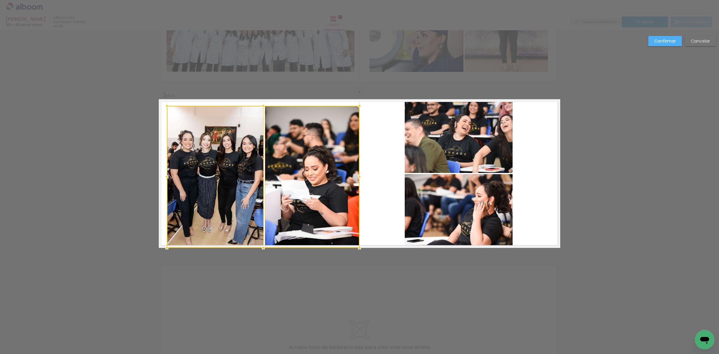
drag, startPoint x: 158, startPoint y: 101, endPoint x: 167, endPoint y: 107, distance: 11.1
click at [167, 107] on div at bounding box center [167, 106] width 12 height 12
click at [214, 164] on div at bounding box center [215, 177] width 97 height 142
click at [308, 167] on quentale-photo at bounding box center [312, 177] width 95 height 142
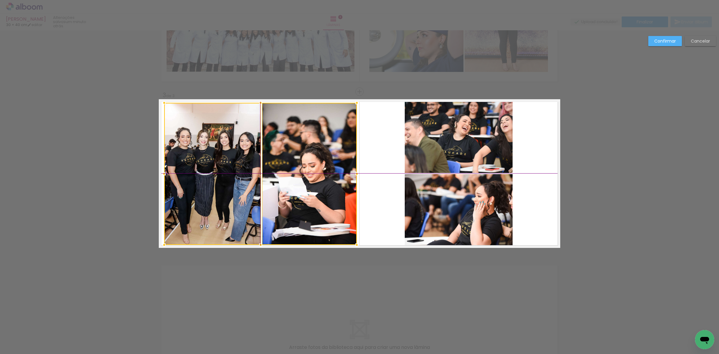
drag, startPoint x: 310, startPoint y: 176, endPoint x: 310, endPoint y: 170, distance: 6.0
click at [310, 170] on div at bounding box center [260, 174] width 193 height 142
click at [229, 176] on quentale-photo at bounding box center [212, 174] width 97 height 142
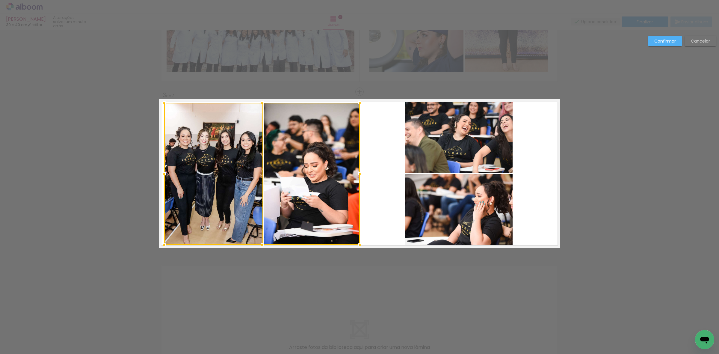
click at [356, 174] on div at bounding box center [360, 174] width 12 height 12
click at [230, 161] on quentale-photo at bounding box center [213, 174] width 99 height 142
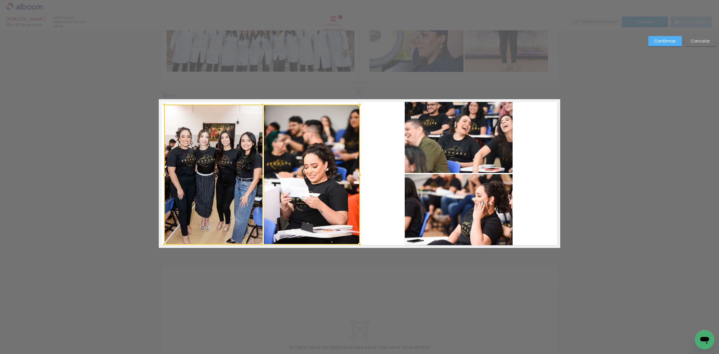
click at [260, 105] on div at bounding box center [262, 105] width 12 height 12
click at [240, 134] on div at bounding box center [213, 175] width 99 height 140
click at [310, 137] on quentale-photo at bounding box center [312, 175] width 96 height 140
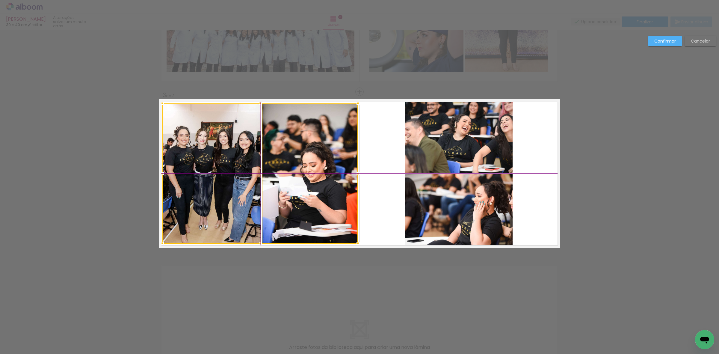
drag, startPoint x: 301, startPoint y: 167, endPoint x: 297, endPoint y: 165, distance: 4.6
click at [297, 165] on div at bounding box center [260, 173] width 196 height 140
click at [231, 167] on quentale-photo at bounding box center [211, 173] width 99 height 140
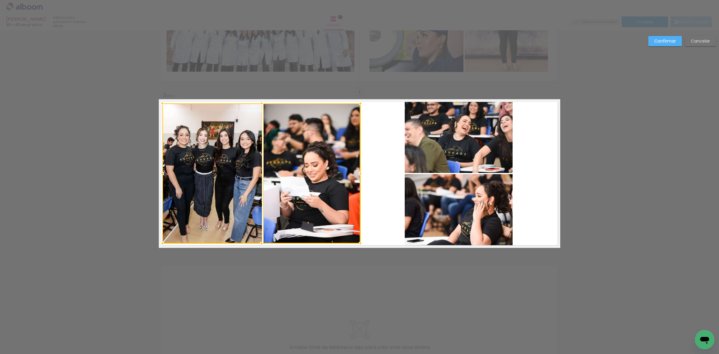
drag, startPoint x: 357, startPoint y: 173, endPoint x: 362, endPoint y: 173, distance: 4.5
click at [362, 173] on div at bounding box center [361, 174] width 12 height 12
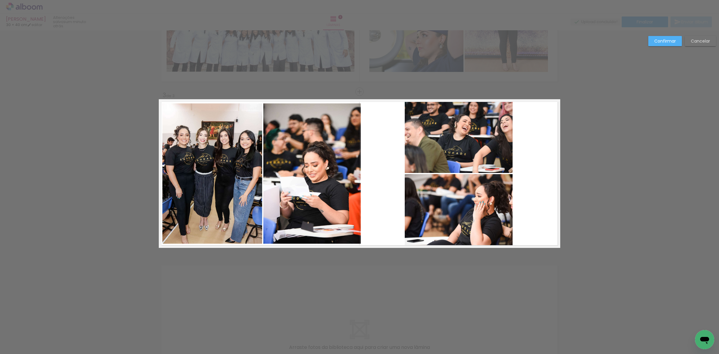
click at [331, 178] on quentale-photo at bounding box center [311, 173] width 97 height 140
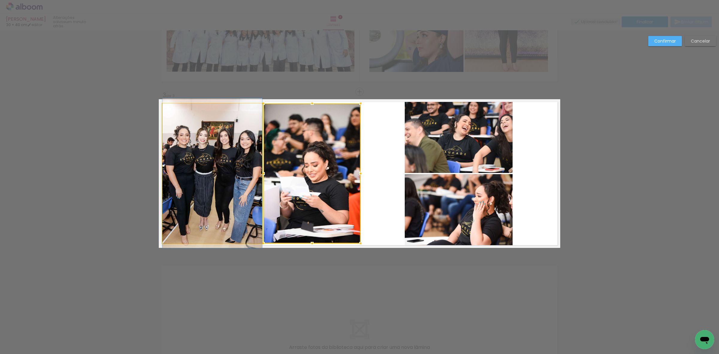
click at [208, 166] on quentale-photo at bounding box center [212, 173] width 100 height 140
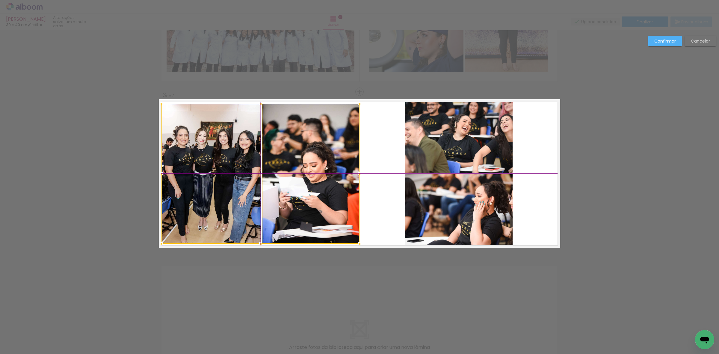
click at [285, 166] on div at bounding box center [261, 174] width 198 height 140
click at [447, 149] on quentale-photo at bounding box center [459, 136] width 108 height 74
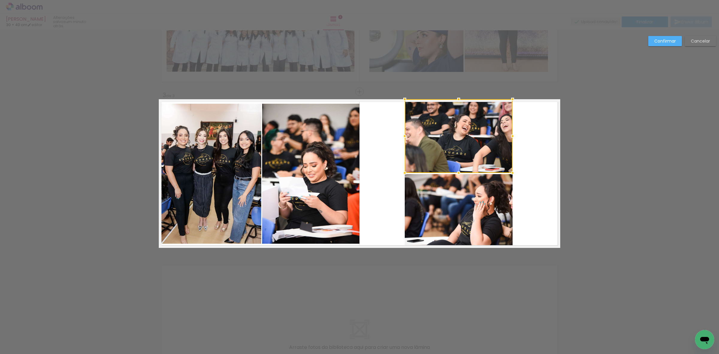
click at [663, 37] on paper-button "Confirmar" at bounding box center [666, 41] width 34 height 10
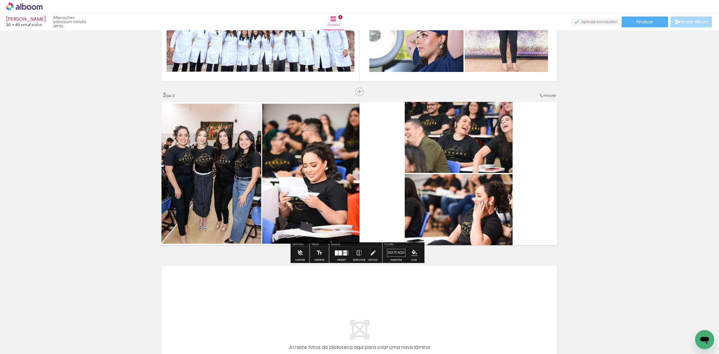
click at [469, 140] on quentale-photo at bounding box center [459, 136] width 108 height 74
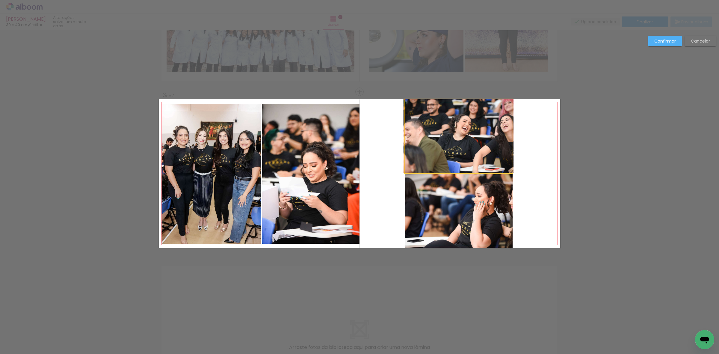
click at [469, 140] on quentale-photo at bounding box center [459, 136] width 108 height 74
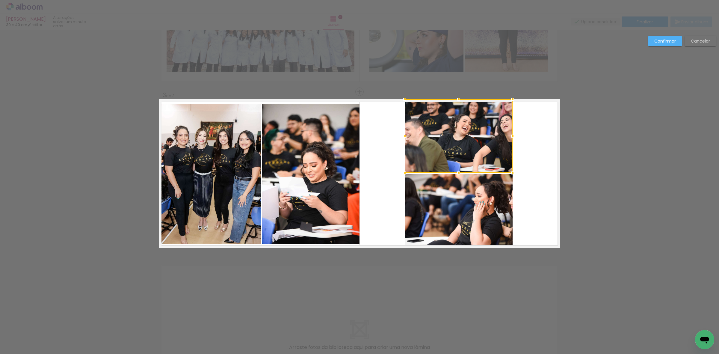
click at [456, 203] on quentale-photo at bounding box center [459, 211] width 108 height 74
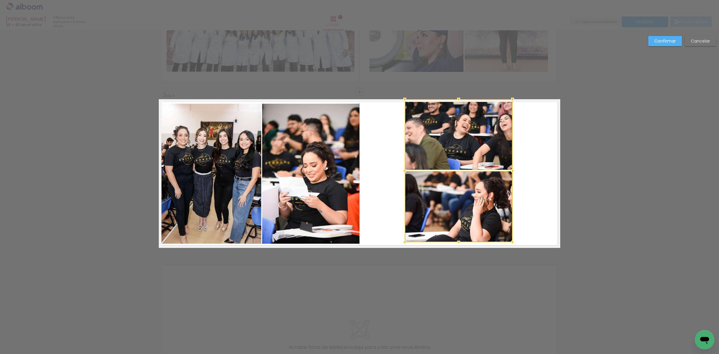
drag, startPoint x: 456, startPoint y: 247, endPoint x: 457, endPoint y: 242, distance: 5.1
click at [457, 242] on div at bounding box center [459, 242] width 12 height 12
click at [447, 212] on div at bounding box center [459, 206] width 108 height 71
click at [445, 136] on quentale-photo at bounding box center [459, 134] width 108 height 71
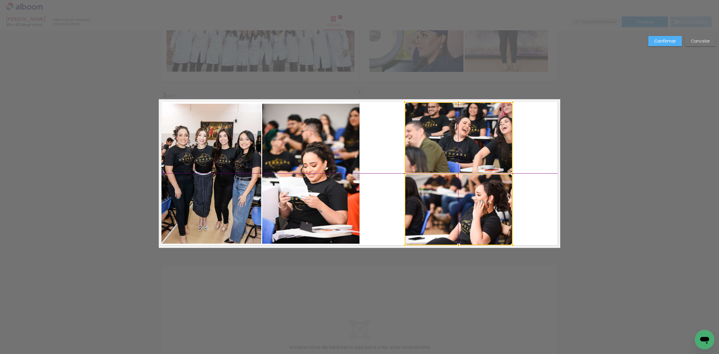
click at [450, 201] on div at bounding box center [459, 173] width 108 height 143
click at [448, 140] on quentale-photo at bounding box center [459, 137] width 108 height 71
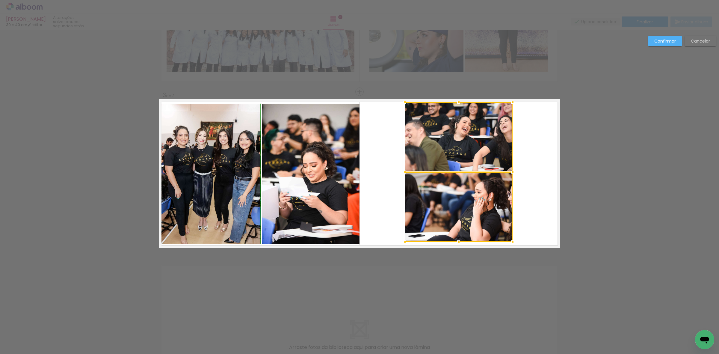
click at [456, 243] on div at bounding box center [459, 242] width 12 height 12
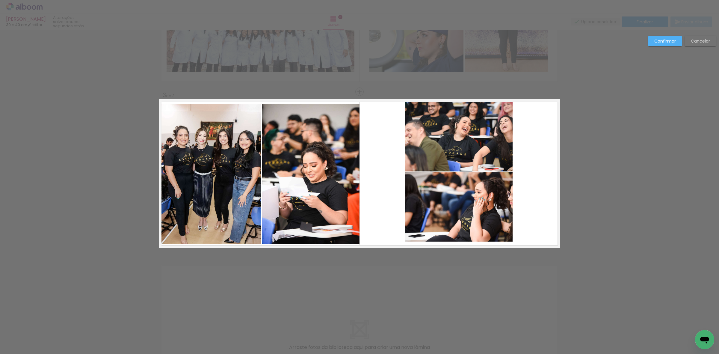
click at [455, 199] on quentale-photo at bounding box center [459, 206] width 108 height 69
click at [455, 132] on quentale-photo at bounding box center [459, 136] width 108 height 69
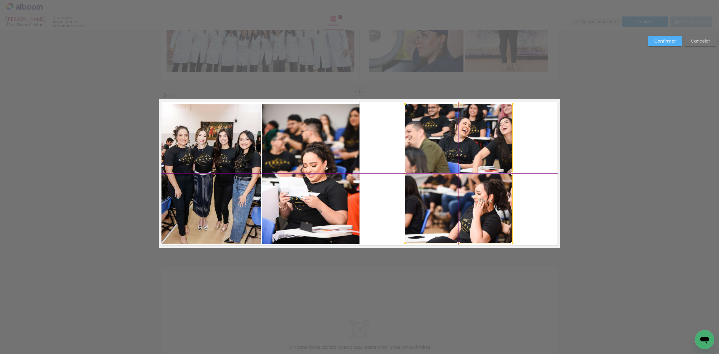
click at [449, 209] on div at bounding box center [459, 174] width 108 height 140
click at [0, 0] on slot "Confirmar" at bounding box center [0, 0] width 0 height 0
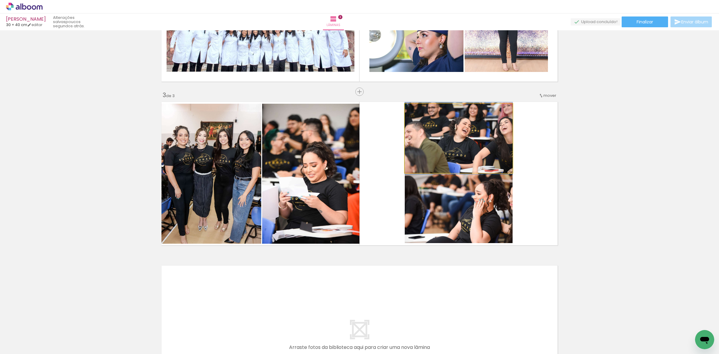
click at [444, 124] on quentale-photo at bounding box center [459, 138] width 108 height 69
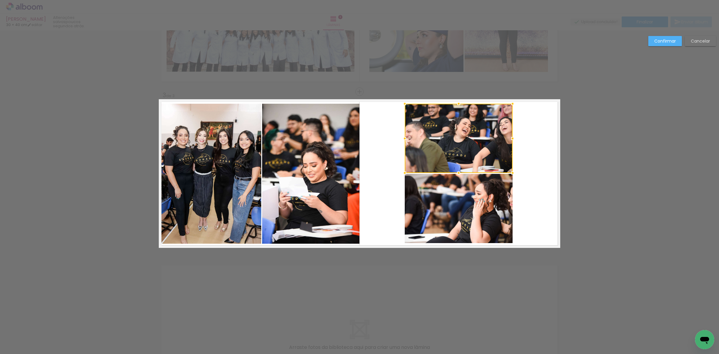
click at [444, 124] on div at bounding box center [459, 138] width 108 height 69
click at [447, 207] on quentale-photo at bounding box center [459, 208] width 108 height 69
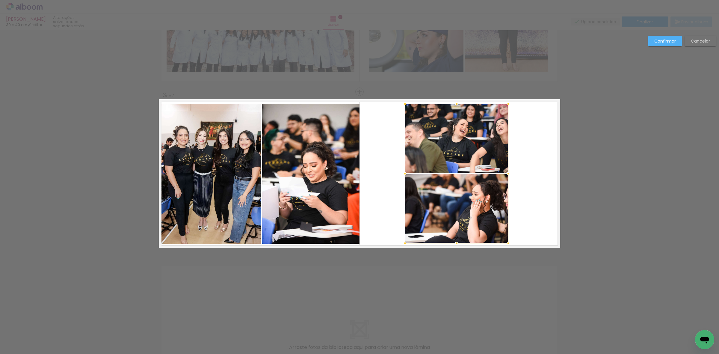
click at [507, 176] on div at bounding box center [509, 174] width 12 height 12
click at [478, 146] on quentale-photo at bounding box center [457, 138] width 104 height 69
click at [465, 205] on quentale-photo at bounding box center [457, 208] width 104 height 69
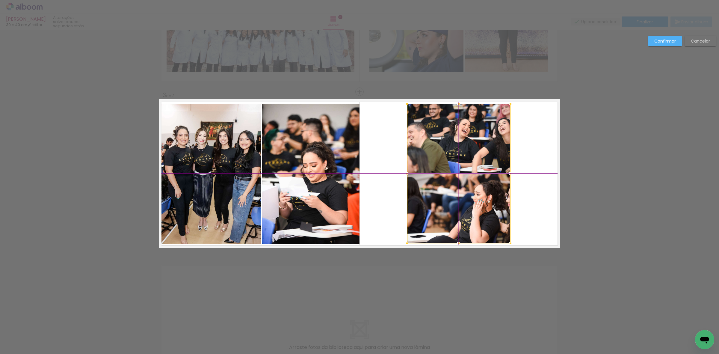
click at [467, 205] on div at bounding box center [459, 174] width 104 height 140
click at [0, 0] on slot "Confirmar" at bounding box center [0, 0] width 0 height 0
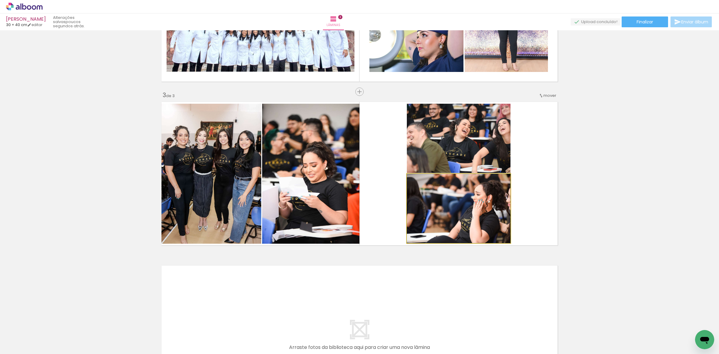
drag, startPoint x: 485, startPoint y: 212, endPoint x: 484, endPoint y: 209, distance: 3.1
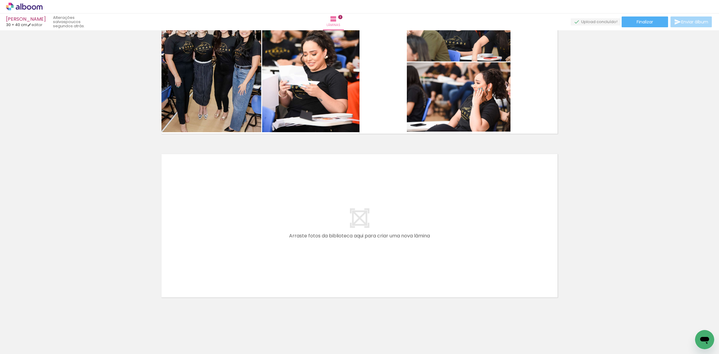
scroll to position [388, 0]
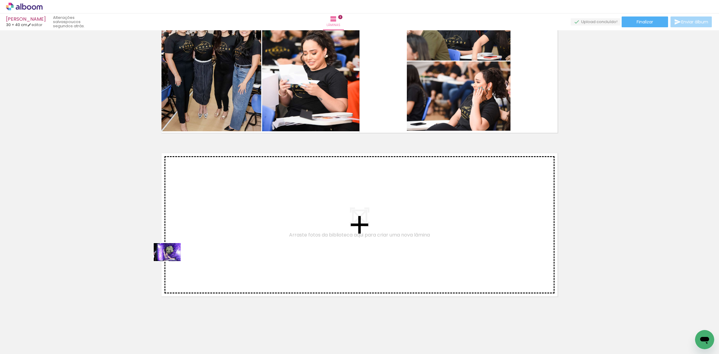
drag, startPoint x: 67, startPoint y: 328, endPoint x: 172, endPoint y: 261, distance: 124.2
click at [172, 261] on quentale-workspace at bounding box center [359, 177] width 719 height 354
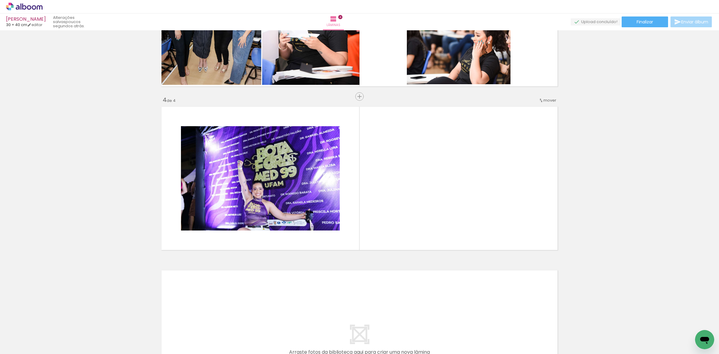
scroll to position [439, 0]
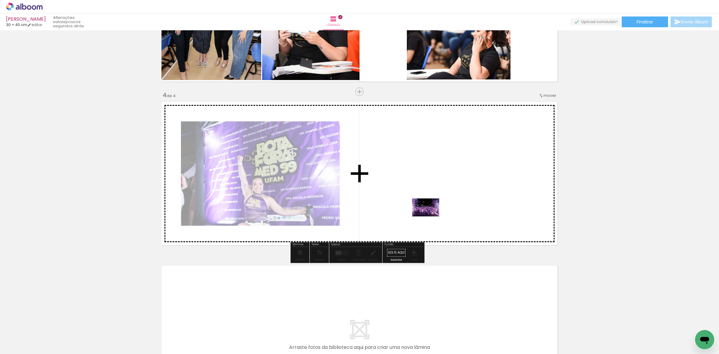
drag, startPoint x: 62, startPoint y: 339, endPoint x: 432, endPoint y: 216, distance: 390.4
click at [432, 216] on quentale-workspace at bounding box center [359, 177] width 719 height 354
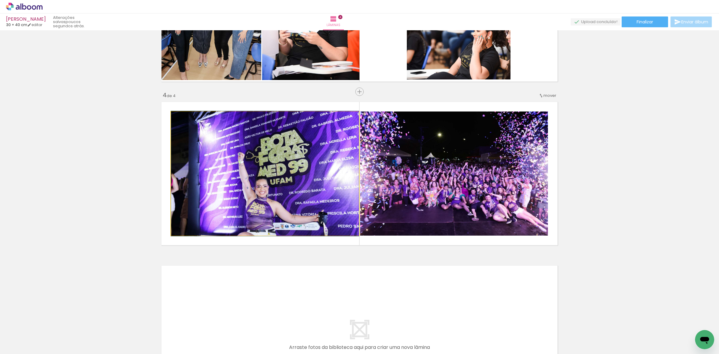
click at [299, 191] on quentale-photo at bounding box center [265, 173] width 188 height 124
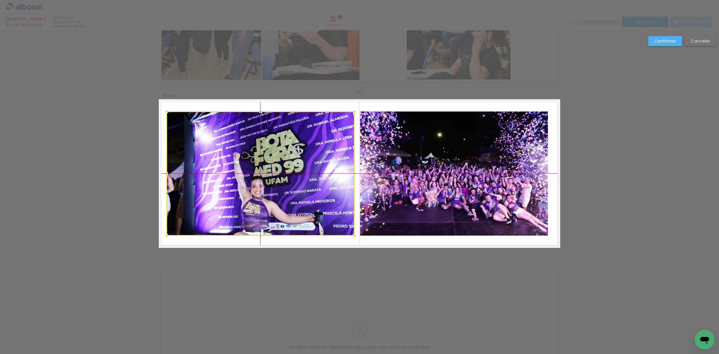
drag, startPoint x: 290, startPoint y: 186, endPoint x: 282, endPoint y: 182, distance: 9.7
click at [282, 182] on div at bounding box center [261, 173] width 188 height 124
click at [489, 168] on quentale-photo at bounding box center [454, 173] width 188 height 124
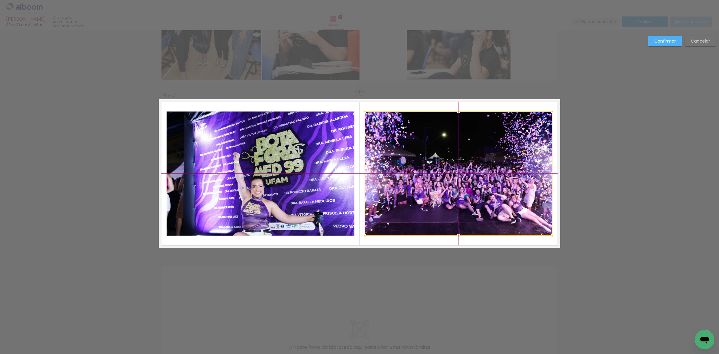
drag, startPoint x: 420, startPoint y: 184, endPoint x: 429, endPoint y: 183, distance: 8.8
click at [429, 183] on div at bounding box center [459, 173] width 188 height 124
click at [0, 0] on slot "Confirmar" at bounding box center [0, 0] width 0 height 0
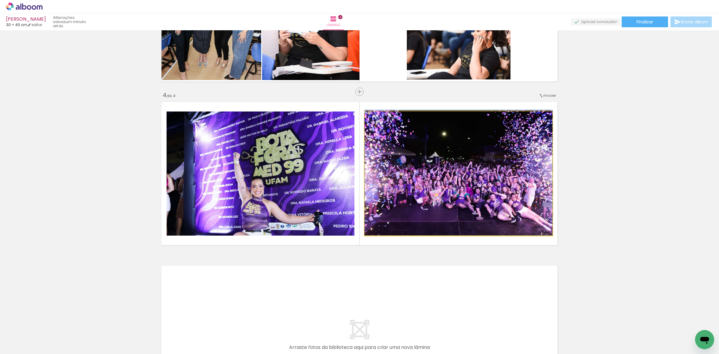
drag, startPoint x: 477, startPoint y: 162, endPoint x: 477, endPoint y: 156, distance: 6.3
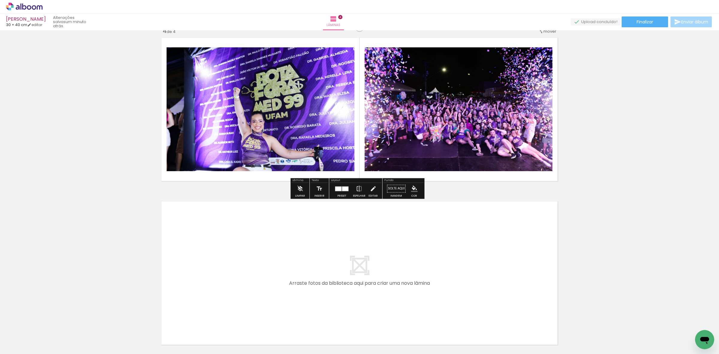
scroll to position [555, 0]
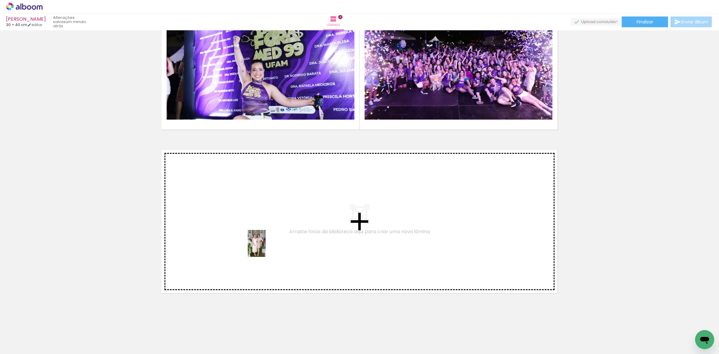
drag, startPoint x: 71, startPoint y: 330, endPoint x: 266, endPoint y: 248, distance: 211.1
click at [266, 248] on quentale-workspace at bounding box center [359, 177] width 719 height 354
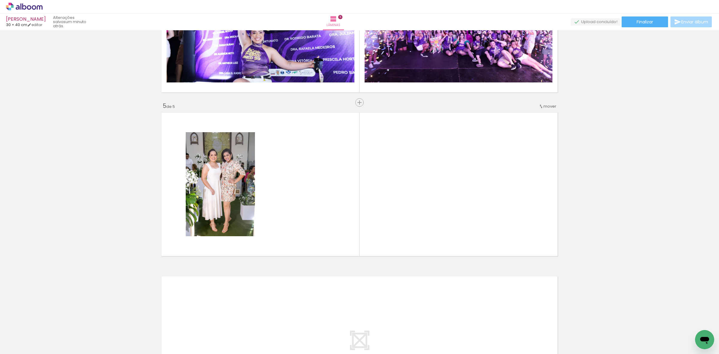
scroll to position [603, 0]
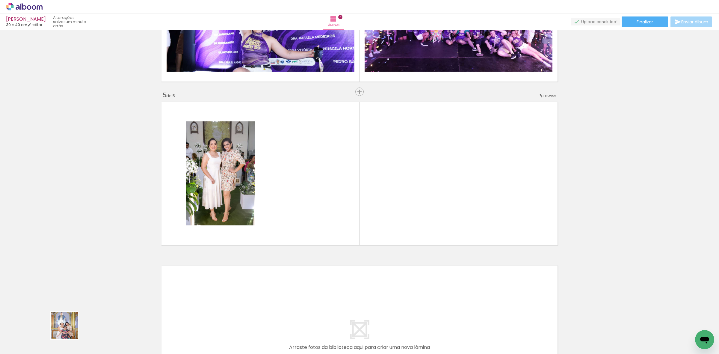
drag, startPoint x: 62, startPoint y: 336, endPoint x: 188, endPoint y: 233, distance: 162.6
click at [266, 181] on quentale-workspace at bounding box center [359, 177] width 719 height 354
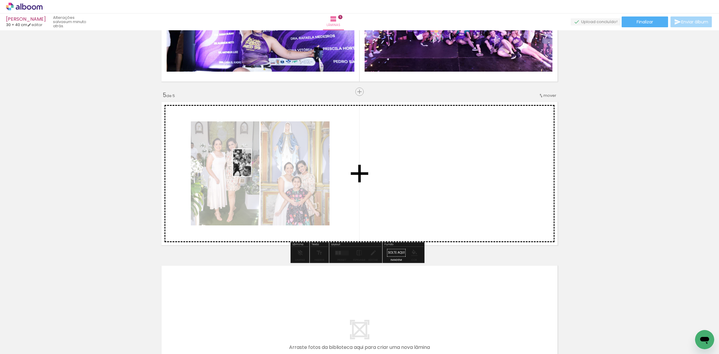
drag, startPoint x: 67, startPoint y: 336, endPoint x: 251, endPoint y: 167, distance: 250.3
click at [251, 167] on quentale-workspace at bounding box center [359, 177] width 719 height 354
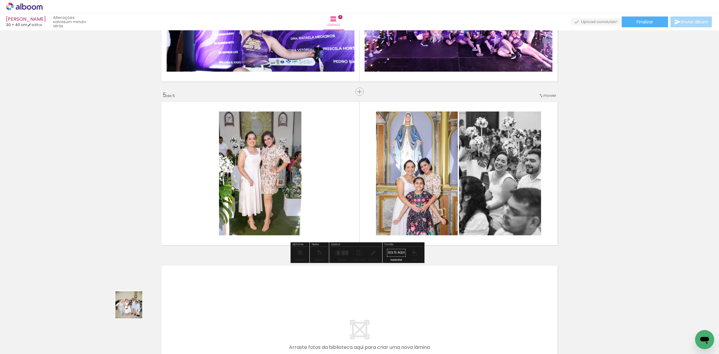
drag, startPoint x: 92, startPoint y: 335, endPoint x: 318, endPoint y: 212, distance: 257.4
click at [314, 215] on quentale-workspace at bounding box center [359, 177] width 719 height 354
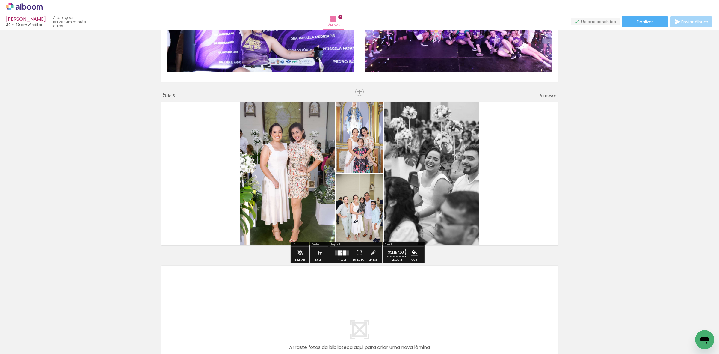
click at [339, 251] on quentale-layouter at bounding box center [342, 252] width 14 height 5
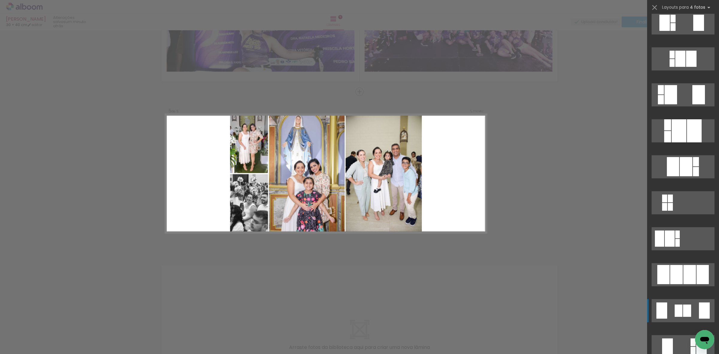
scroll to position [187, 0]
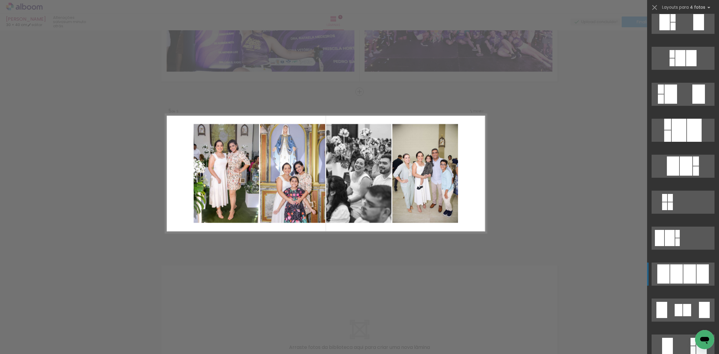
click at [673, 271] on div at bounding box center [676, 273] width 13 height 19
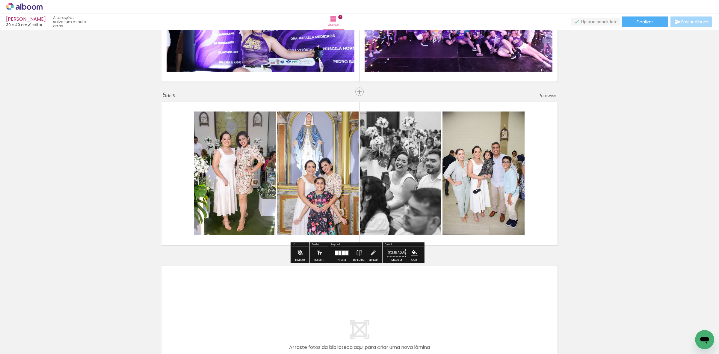
click at [387, 159] on quentale-photo at bounding box center [401, 173] width 82 height 124
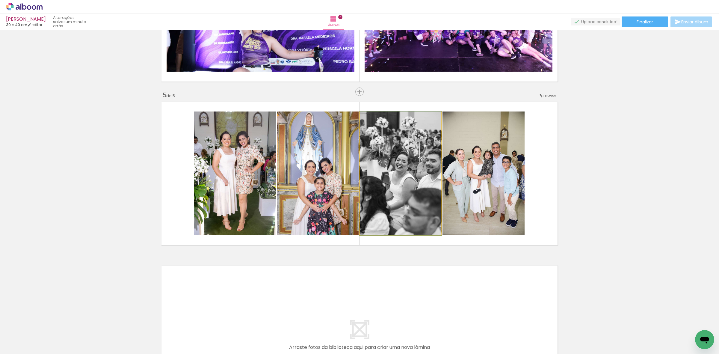
click at [387, 159] on quentale-photo at bounding box center [401, 173] width 82 height 124
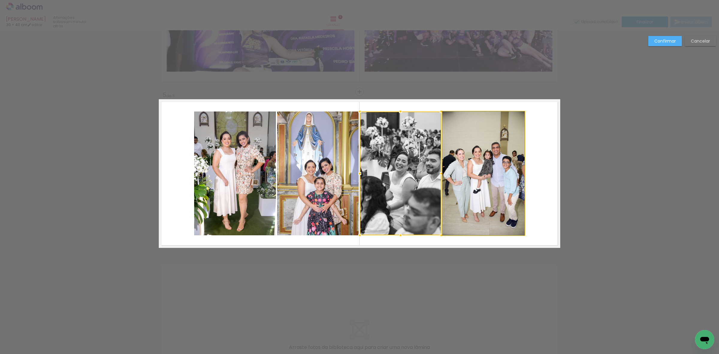
click at [481, 164] on quentale-photo at bounding box center [484, 173] width 82 height 124
click at [290, 154] on quentale-photo at bounding box center [318, 173] width 82 height 124
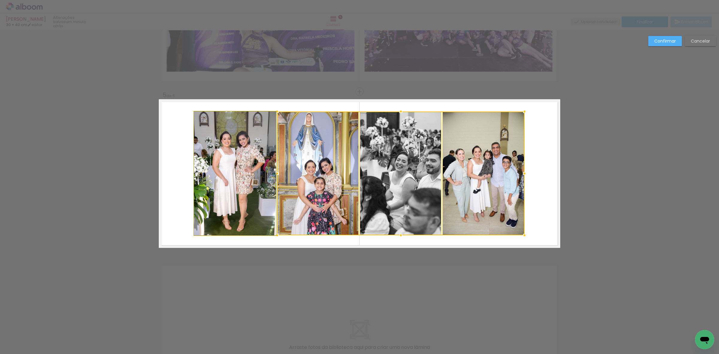
click at [245, 155] on quentale-photo at bounding box center [235, 173] width 82 height 124
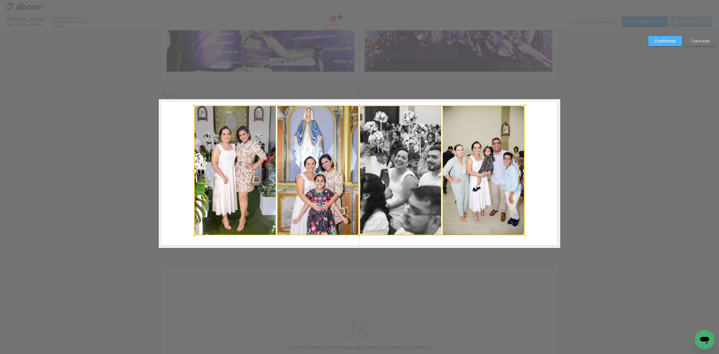
drag, startPoint x: 359, startPoint y: 111, endPoint x: 359, endPoint y: 105, distance: 5.7
click at [359, 105] on div at bounding box center [360, 106] width 12 height 12
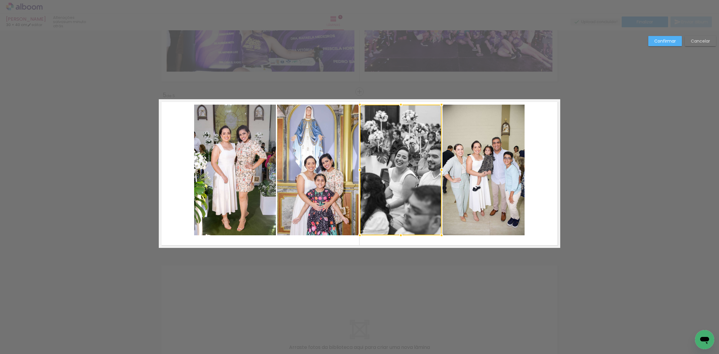
click at [260, 155] on quentale-photo at bounding box center [235, 170] width 82 height 131
click at [316, 157] on div at bounding box center [317, 170] width 247 height 131
click at [377, 159] on div at bounding box center [317, 170] width 247 height 131
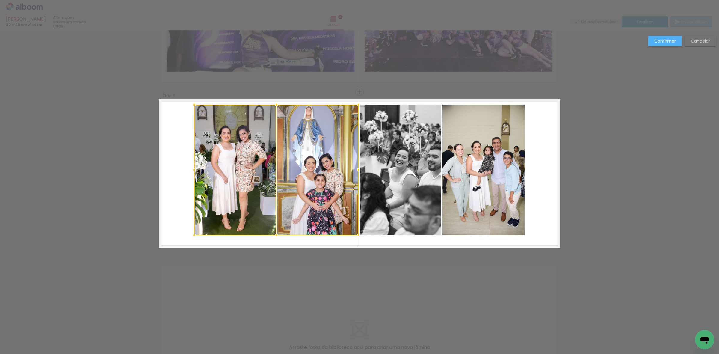
click at [469, 165] on quentale-photo at bounding box center [484, 170] width 82 height 131
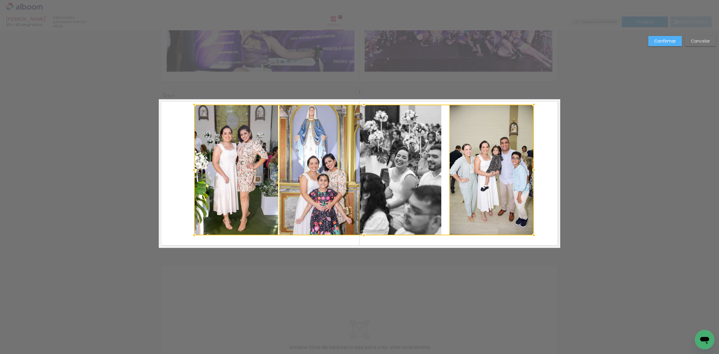
drag, startPoint x: 528, startPoint y: 170, endPoint x: 537, endPoint y: 170, distance: 9.3
click at [537, 170] on div at bounding box center [534, 170] width 12 height 12
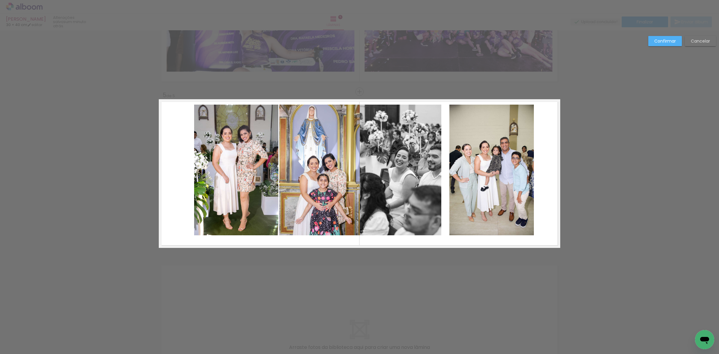
click at [682, 42] on div "Confirmar Cancelar" at bounding box center [681, 43] width 71 height 15
click at [690, 40] on paper-button "Cancelar" at bounding box center [700, 41] width 31 height 10
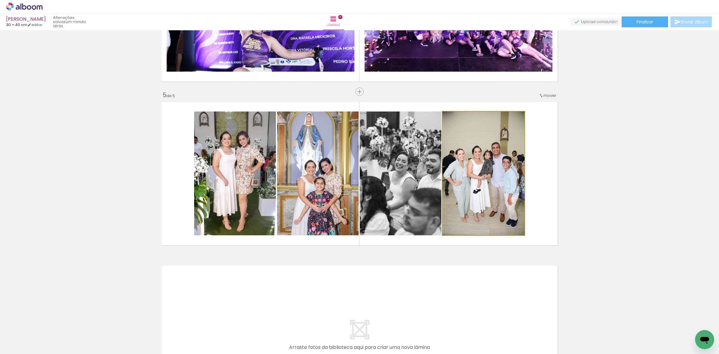
click at [483, 152] on quentale-photo at bounding box center [484, 173] width 82 height 124
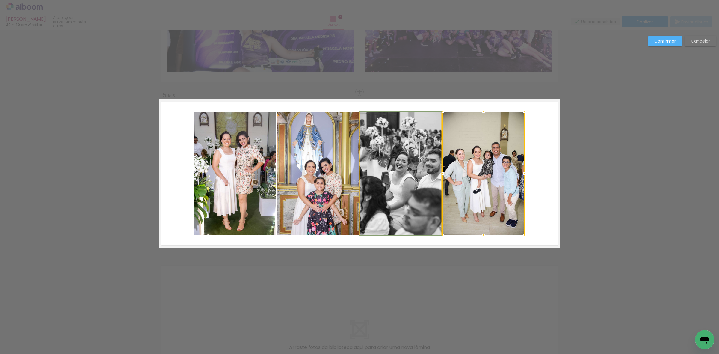
click at [411, 161] on quentale-photo at bounding box center [401, 173] width 82 height 124
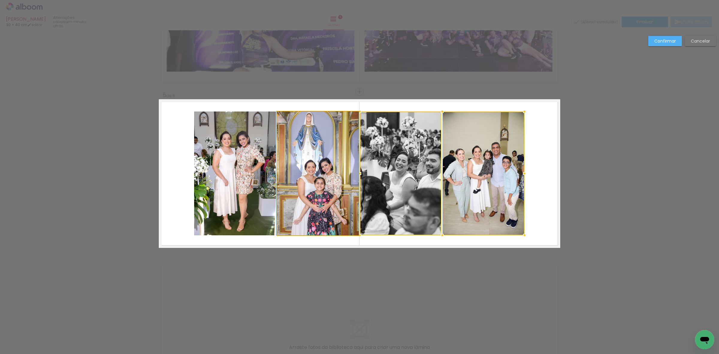
click at [315, 164] on quentale-photo at bounding box center [318, 173] width 82 height 124
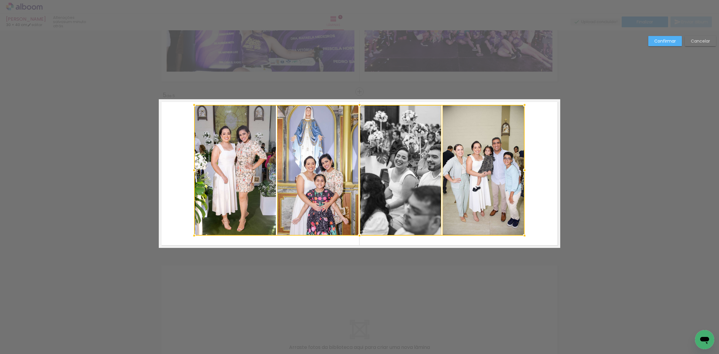
drag, startPoint x: 358, startPoint y: 111, endPoint x: 361, endPoint y: 104, distance: 7.4
click at [361, 104] on div at bounding box center [360, 105] width 12 height 12
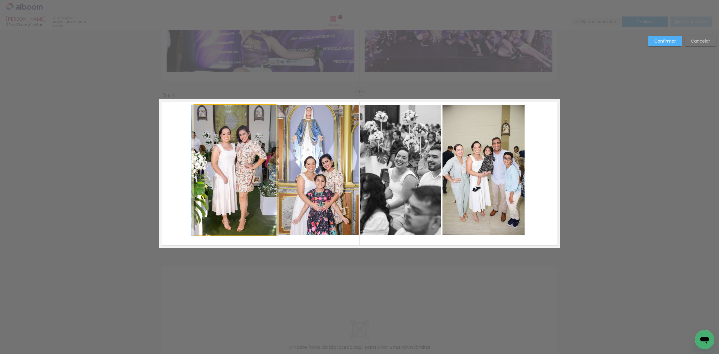
click at [261, 146] on quentale-photo at bounding box center [235, 170] width 82 height 131
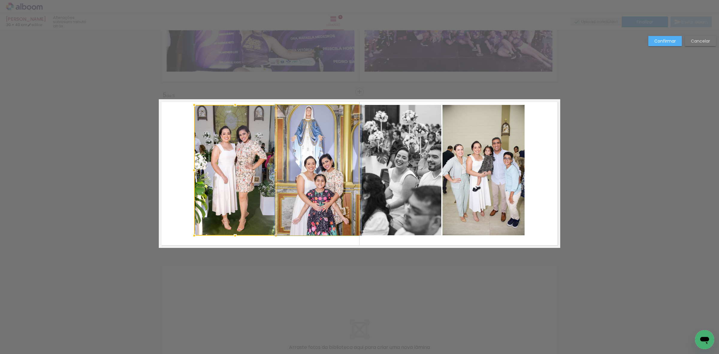
click at [317, 151] on quentale-photo at bounding box center [318, 170] width 82 height 131
click at [397, 156] on quentale-photo at bounding box center [401, 170] width 82 height 131
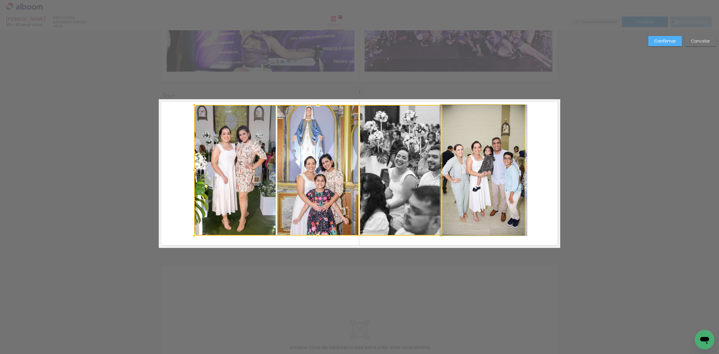
click at [471, 164] on quentale-photo at bounding box center [484, 170] width 82 height 131
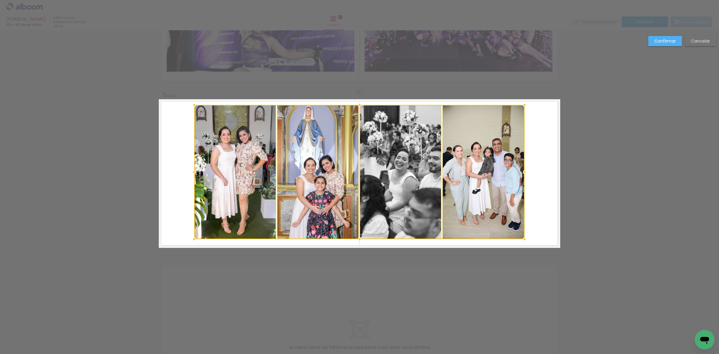
drag, startPoint x: 357, startPoint y: 235, endPoint x: 356, endPoint y: 240, distance: 4.8
click at [356, 240] on div at bounding box center [360, 239] width 12 height 12
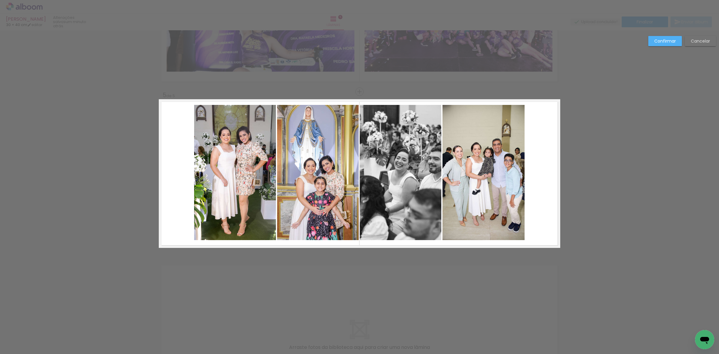
click at [242, 200] on quentale-photo at bounding box center [235, 172] width 82 height 135
click at [308, 196] on quentale-photo at bounding box center [318, 172] width 82 height 135
click at [385, 181] on quentale-photo at bounding box center [401, 172] width 82 height 135
click at [484, 183] on quentale-photo at bounding box center [484, 172] width 82 height 135
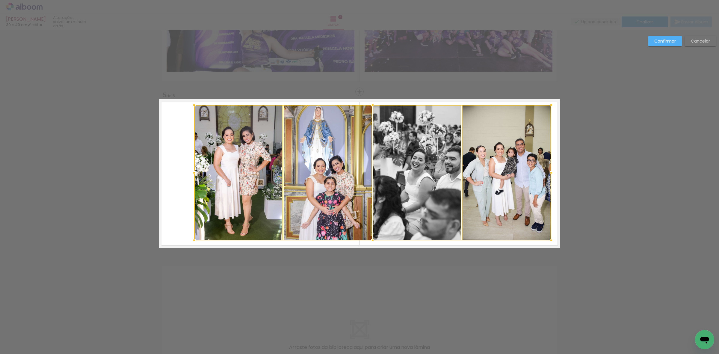
drag, startPoint x: 522, startPoint y: 174, endPoint x: 549, endPoint y: 175, distance: 26.7
click at [549, 175] on div at bounding box center [551, 173] width 12 height 12
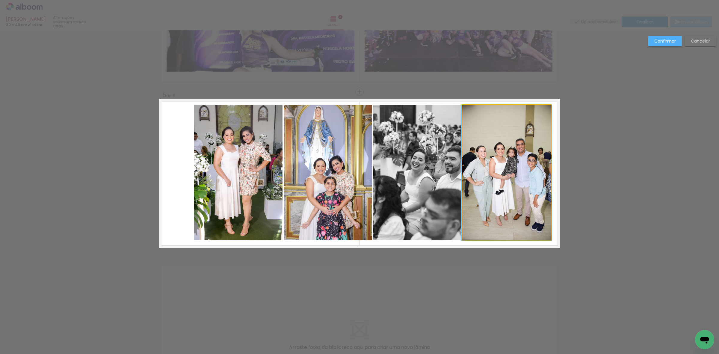
click at [522, 172] on quentale-photo at bounding box center [506, 172] width 89 height 135
click at [390, 176] on quentale-photo at bounding box center [417, 172] width 88 height 135
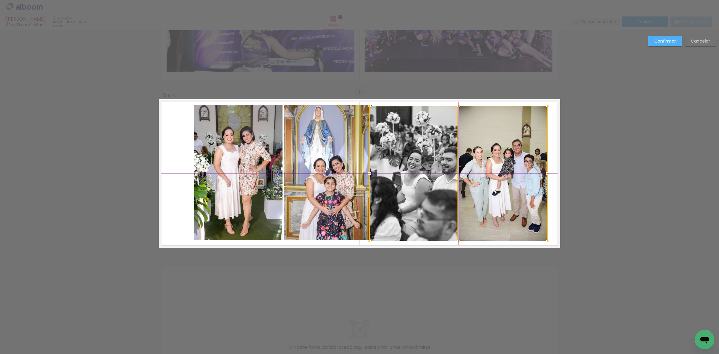
click at [425, 180] on div at bounding box center [459, 173] width 178 height 135
click at [327, 165] on quentale-photo at bounding box center [328, 172] width 88 height 135
click at [231, 169] on quentale-photo at bounding box center [238, 172] width 88 height 135
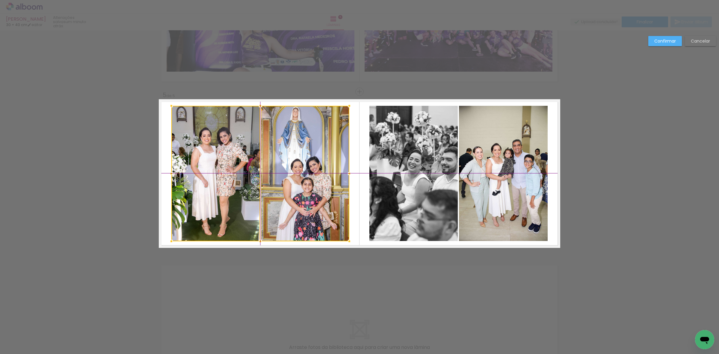
drag, startPoint x: 310, startPoint y: 171, endPoint x: 293, endPoint y: 170, distance: 16.9
click at [293, 170] on div at bounding box center [260, 173] width 178 height 135
click at [408, 173] on quentale-photo at bounding box center [414, 173] width 88 height 135
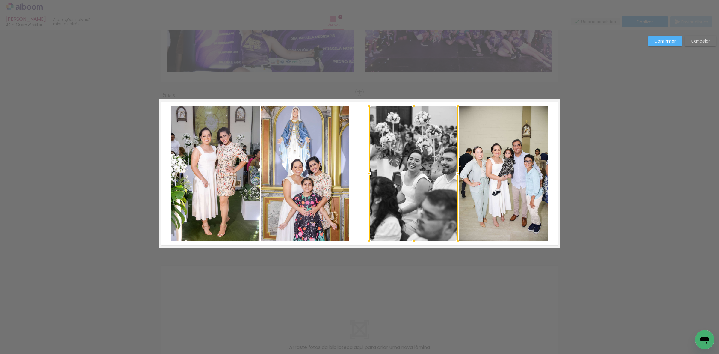
click at [492, 172] on quentale-photo at bounding box center [503, 173] width 89 height 135
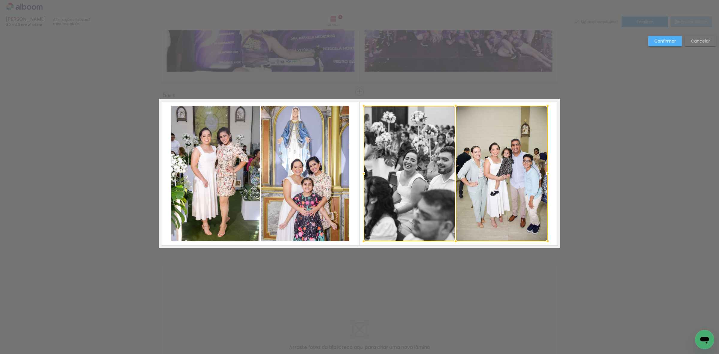
drag, startPoint x: 369, startPoint y: 176, endPoint x: 357, endPoint y: 176, distance: 11.7
click at [358, 176] on div at bounding box center [364, 174] width 12 height 12
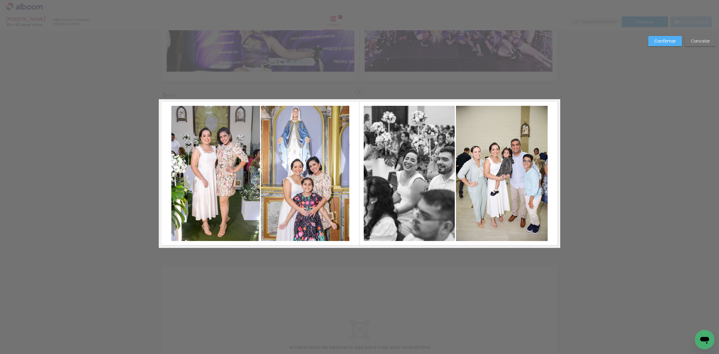
click at [398, 170] on quentale-photo at bounding box center [409, 173] width 91 height 135
click at [473, 167] on quentale-photo at bounding box center [502, 173] width 92 height 135
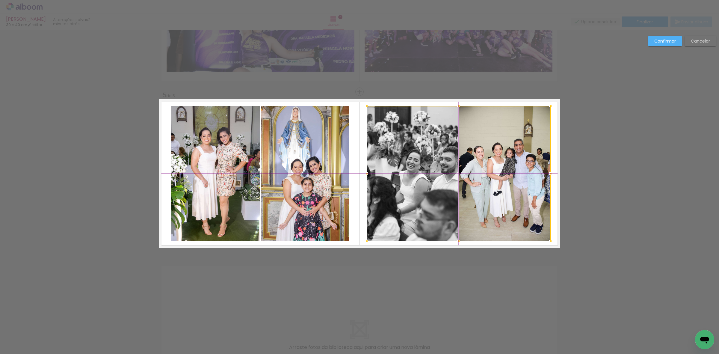
click at [480, 173] on div at bounding box center [459, 173] width 184 height 135
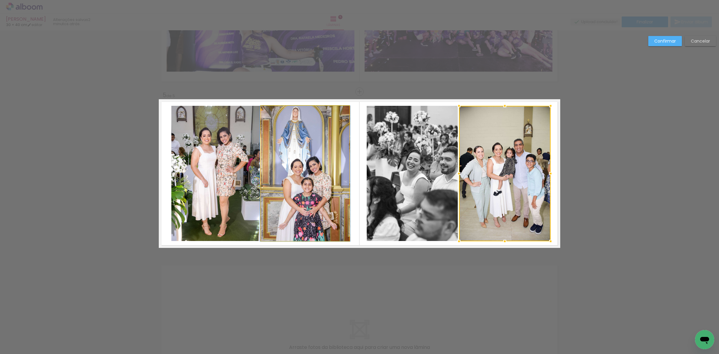
click at [312, 172] on quentale-photo at bounding box center [305, 173] width 88 height 135
click at [226, 168] on quentale-photo at bounding box center [215, 173] width 88 height 135
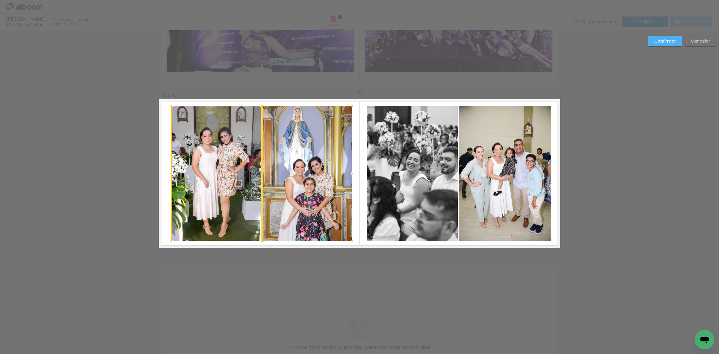
drag, startPoint x: 349, startPoint y: 174, endPoint x: 354, endPoint y: 174, distance: 4.2
click at [354, 174] on div at bounding box center [352, 174] width 12 height 12
click at [321, 174] on quentale-photo at bounding box center [308, 173] width 90 height 135
click at [236, 172] on quentale-photo at bounding box center [216, 173] width 90 height 135
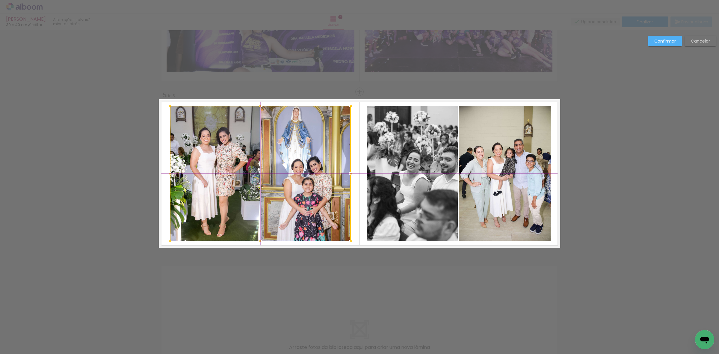
drag, startPoint x: 296, startPoint y: 178, endPoint x: 293, endPoint y: 177, distance: 3.1
click at [293, 177] on div at bounding box center [260, 173] width 181 height 135
click at [653, 41] on paper-button "Confirmar" at bounding box center [666, 41] width 34 height 10
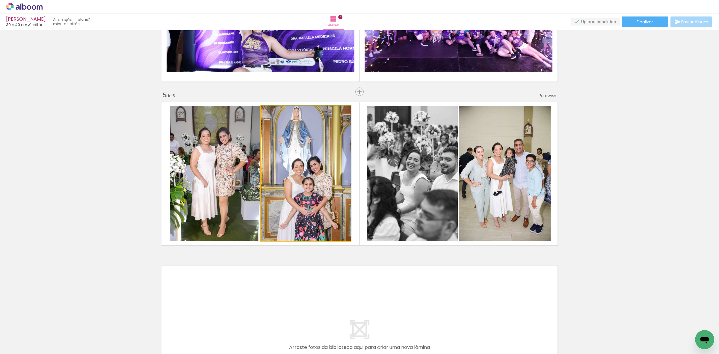
drag, startPoint x: 288, startPoint y: 154, endPoint x: 290, endPoint y: 150, distance: 4.2
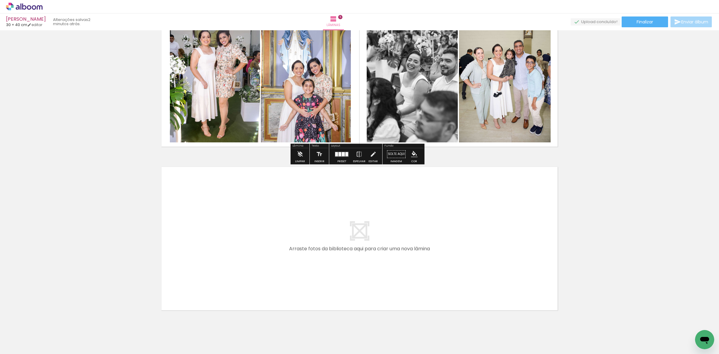
scroll to position [715, 0]
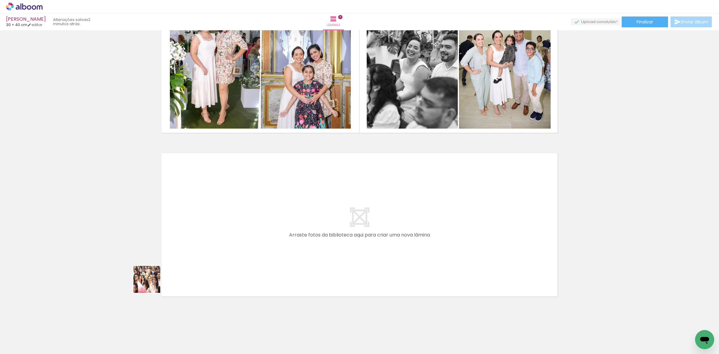
drag, startPoint x: 68, startPoint y: 337, endPoint x: 104, endPoint y: 299, distance: 52.8
click at [270, 236] on quentale-workspace at bounding box center [359, 177] width 719 height 354
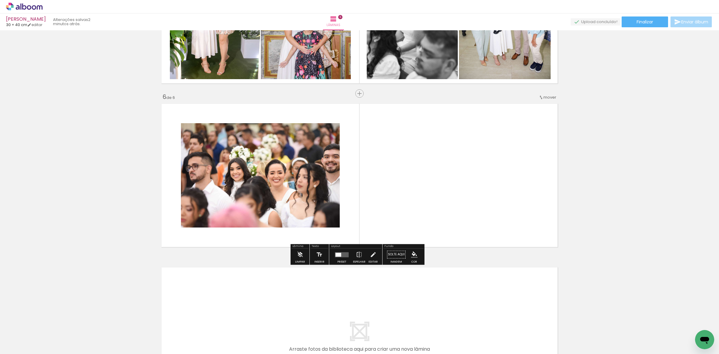
scroll to position [767, 0]
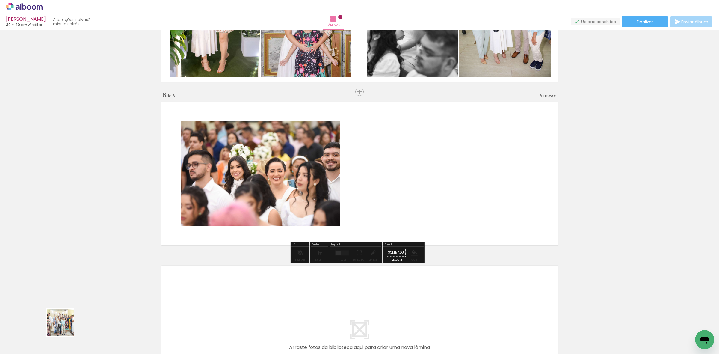
drag, startPoint x: 51, startPoint y: 333, endPoint x: 202, endPoint y: 223, distance: 186.4
click at [250, 211] on quentale-workspace at bounding box center [359, 177] width 719 height 354
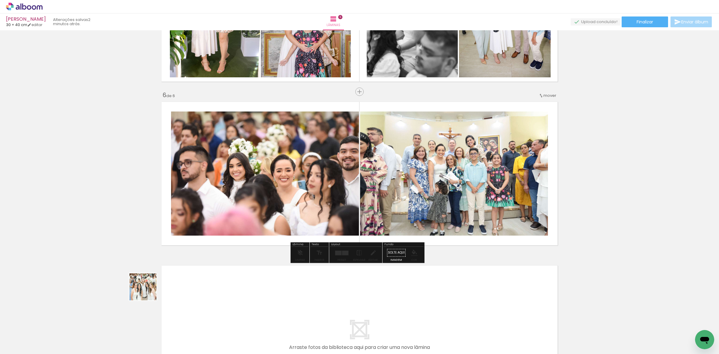
drag, startPoint x: 117, startPoint y: 307, endPoint x: 357, endPoint y: 187, distance: 268.1
click at [321, 191] on quentale-workspace at bounding box center [359, 177] width 719 height 354
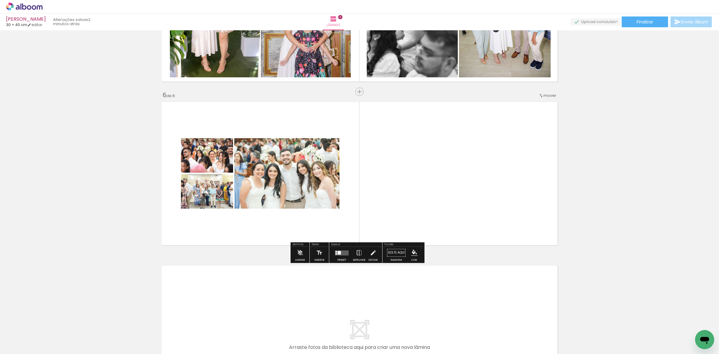
click at [340, 253] on quentale-layouter at bounding box center [342, 252] width 14 height 5
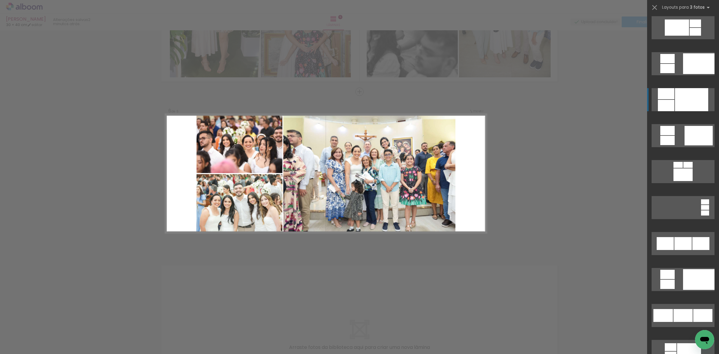
scroll to position [337, 0]
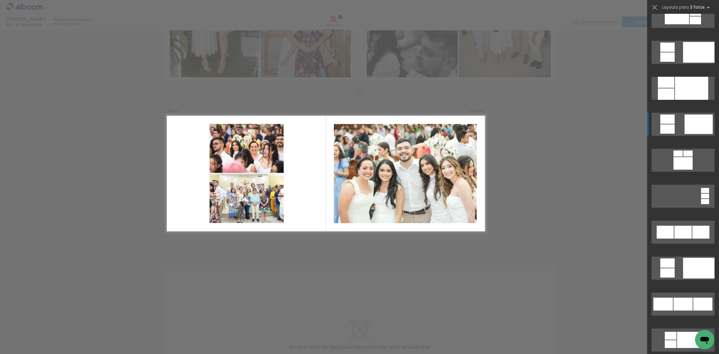
click at [690, 128] on div at bounding box center [699, 123] width 28 height 19
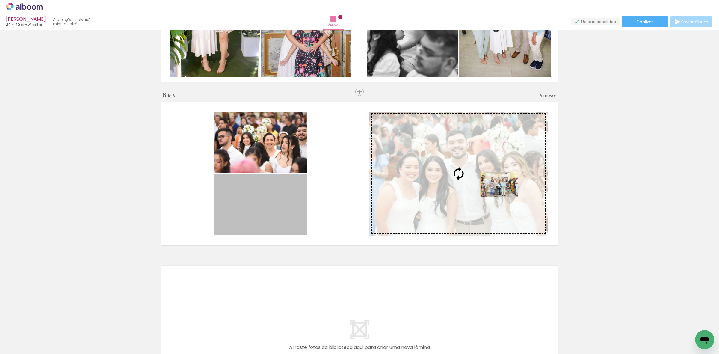
drag, startPoint x: 267, startPoint y: 207, endPoint x: 497, endPoint y: 184, distance: 230.4
click at [0, 0] on slot at bounding box center [0, 0] width 0 height 0
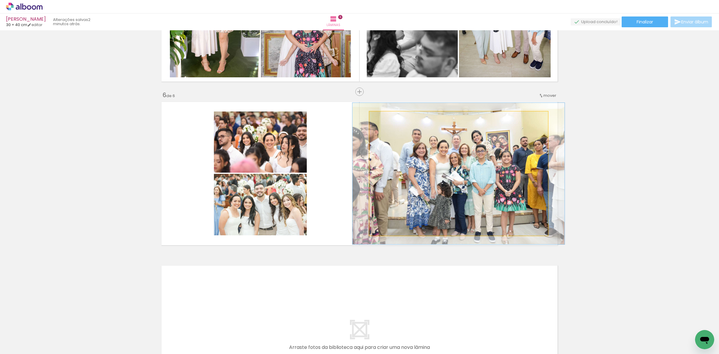
type paper-slider "114"
click at [385, 119] on div at bounding box center [386, 117] width 5 height 5
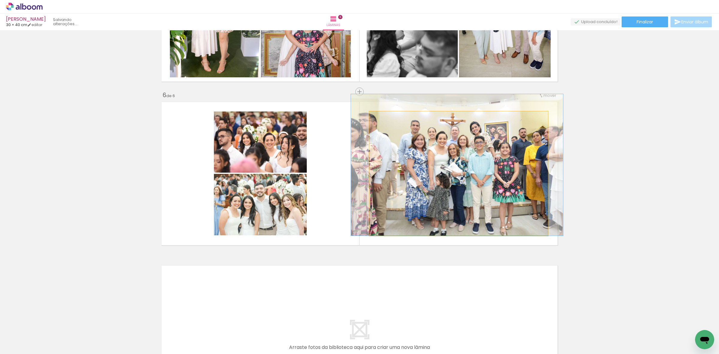
drag, startPoint x: 429, startPoint y: 147, endPoint x: 428, endPoint y: 134, distance: 13.3
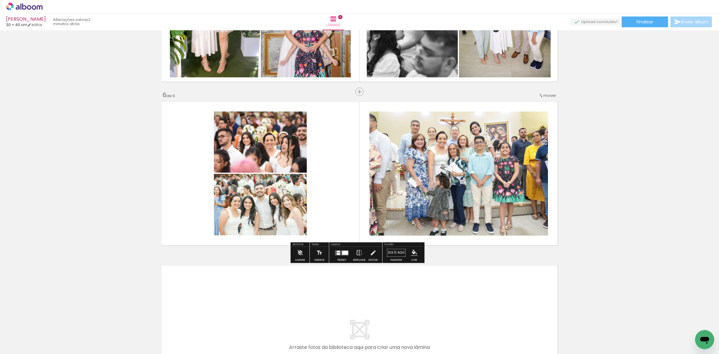
click at [264, 132] on quentale-photo at bounding box center [260, 141] width 93 height 61
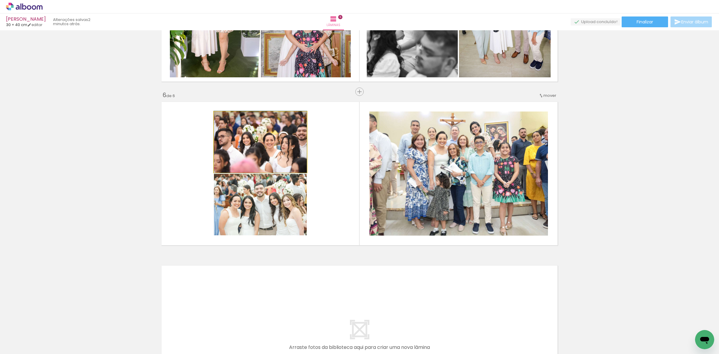
click at [264, 132] on quentale-photo at bounding box center [260, 141] width 93 height 61
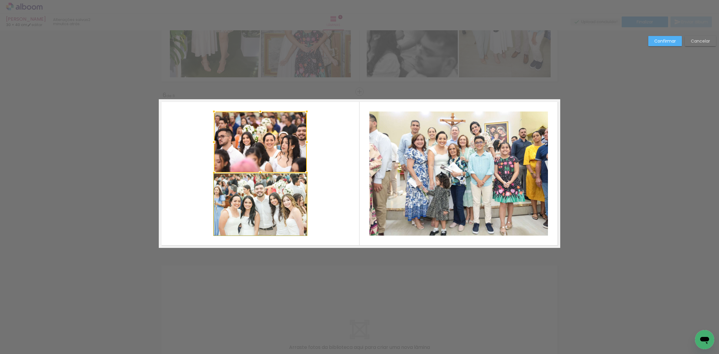
click at [277, 202] on quentale-photo at bounding box center [260, 204] width 93 height 61
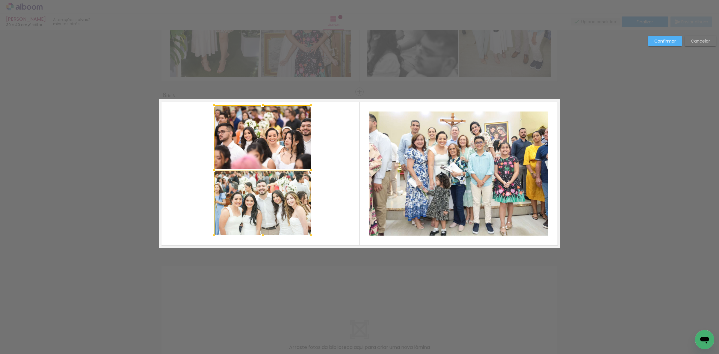
drag, startPoint x: 306, startPoint y: 108, endPoint x: 312, endPoint y: 103, distance: 8.9
click at [312, 103] on div at bounding box center [311, 105] width 12 height 12
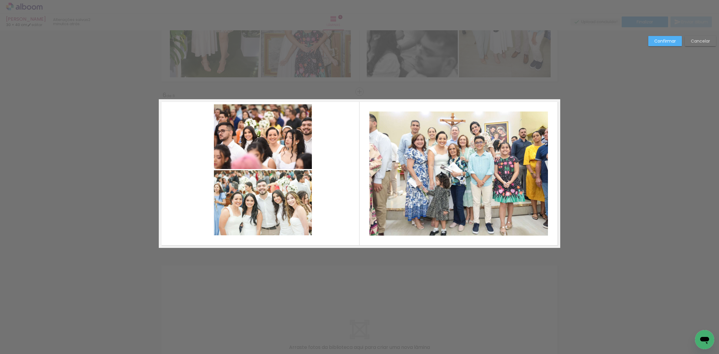
click at [276, 142] on quentale-photo at bounding box center [263, 136] width 98 height 65
click at [262, 212] on quentale-photo at bounding box center [263, 202] width 98 height 65
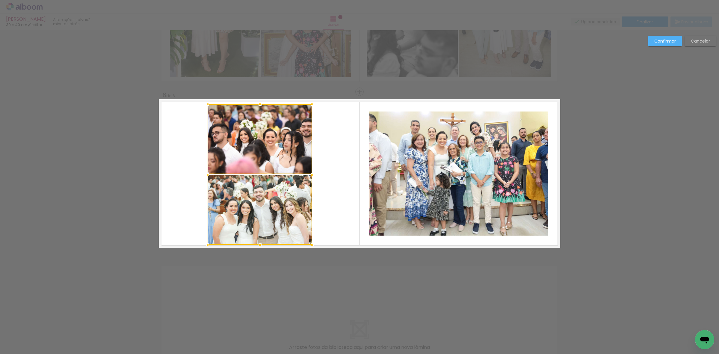
drag, startPoint x: 208, startPoint y: 238, endPoint x: 201, endPoint y: 247, distance: 11.5
click at [202, 247] on div at bounding box center [208, 245] width 12 height 12
click at [234, 207] on quentale-photo at bounding box center [260, 210] width 105 height 70
click at [252, 151] on quentale-photo at bounding box center [260, 139] width 105 height 70
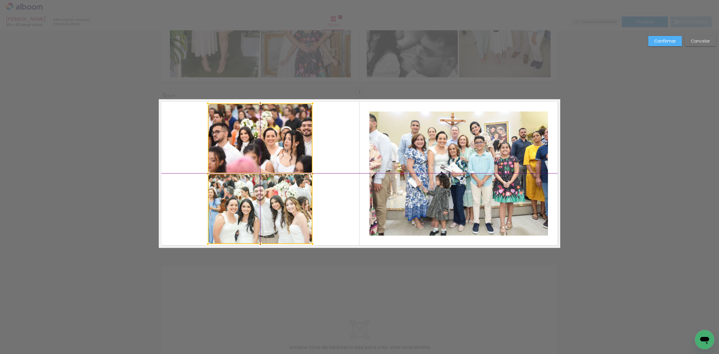
drag, startPoint x: 266, startPoint y: 206, endPoint x: 264, endPoint y: 203, distance: 3.2
click at [264, 203] on div at bounding box center [260, 173] width 105 height 141
click at [265, 152] on quentale-photo at bounding box center [260, 138] width 105 height 70
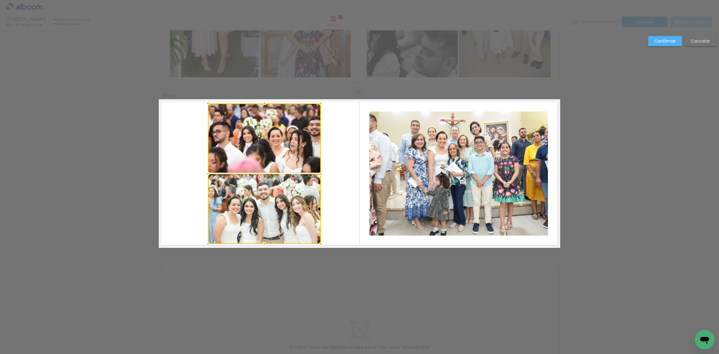
drag, startPoint x: 310, startPoint y: 173, endPoint x: 322, endPoint y: 174, distance: 12.1
click at [322, 174] on div at bounding box center [321, 174] width 12 height 12
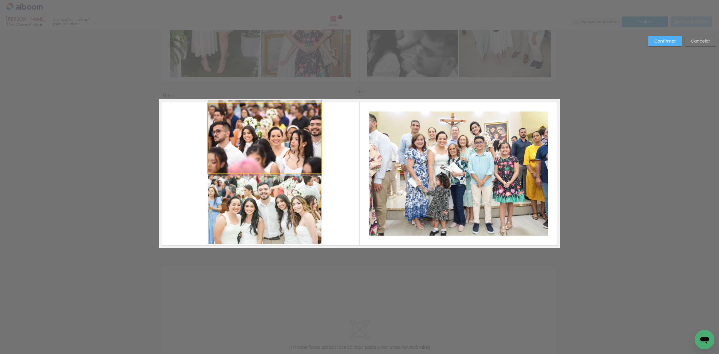
click at [309, 158] on quentale-photo at bounding box center [265, 138] width 114 height 70
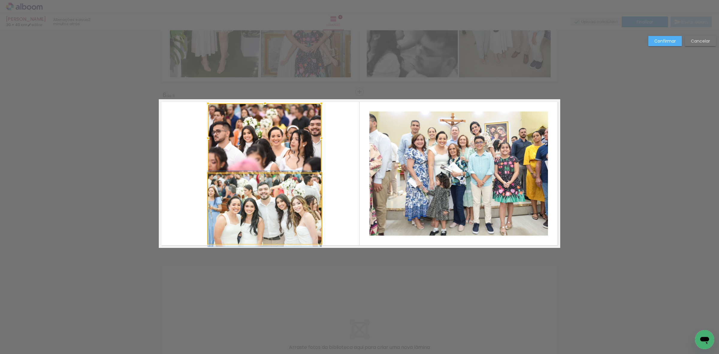
click at [291, 202] on quentale-photo at bounding box center [265, 209] width 114 height 70
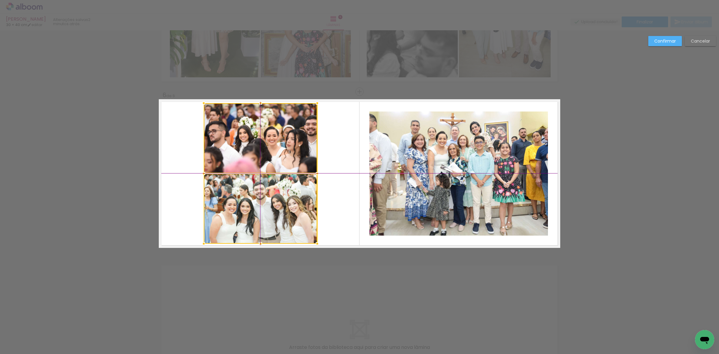
drag, startPoint x: 287, startPoint y: 207, endPoint x: 279, endPoint y: 208, distance: 8.2
click at [279, 208] on div at bounding box center [261, 173] width 114 height 141
click at [652, 43] on paper-button "Confirmar" at bounding box center [666, 41] width 34 height 10
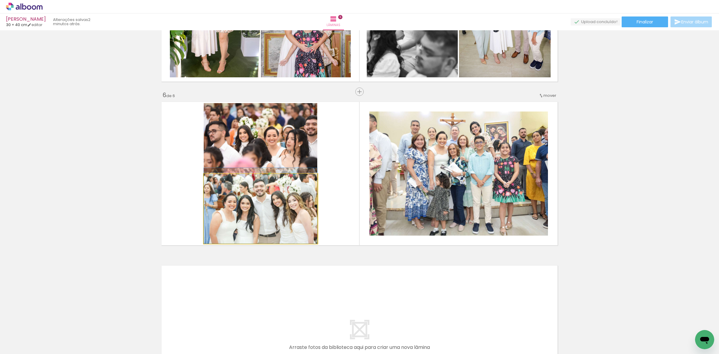
drag, startPoint x: 276, startPoint y: 198, endPoint x: 277, endPoint y: 191, distance: 7.5
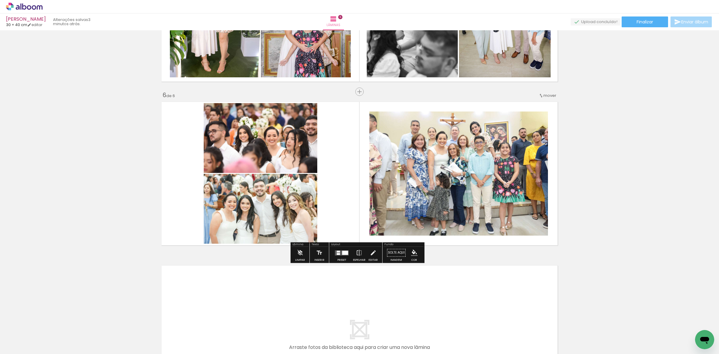
click at [280, 137] on quentale-photo at bounding box center [261, 138] width 114 height 70
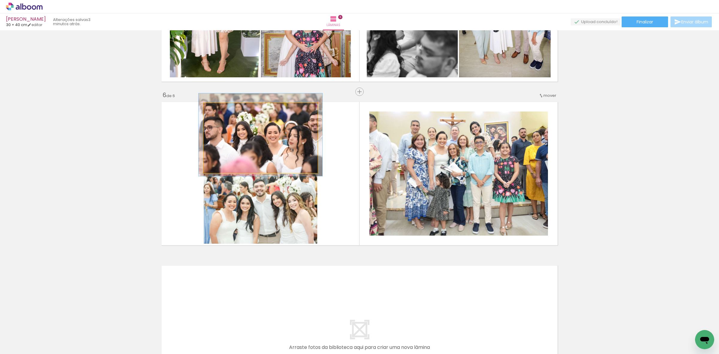
click at [218, 109] on div at bounding box center [219, 109] width 5 height 5
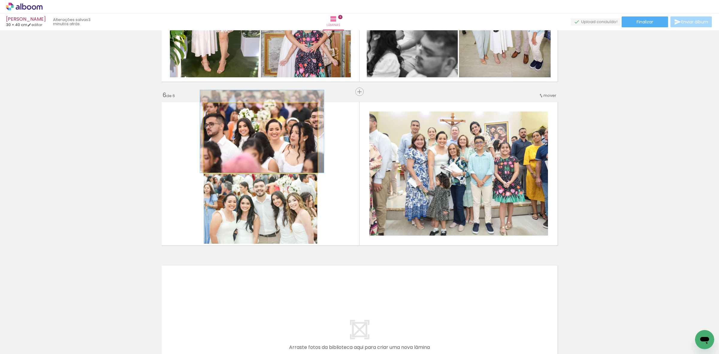
drag, startPoint x: 258, startPoint y: 141, endPoint x: 260, endPoint y: 135, distance: 6.2
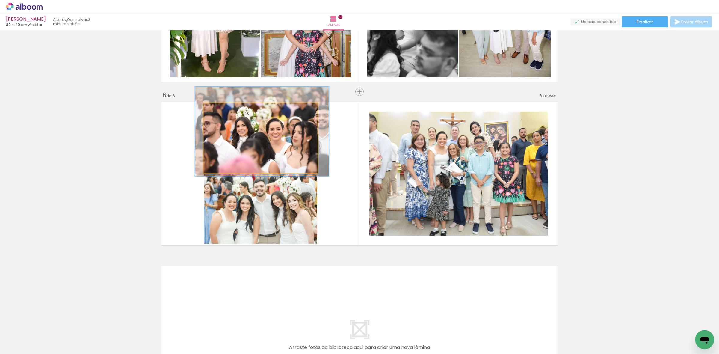
type paper-slider "122"
click at [219, 112] on div at bounding box center [222, 110] width 10 height 10
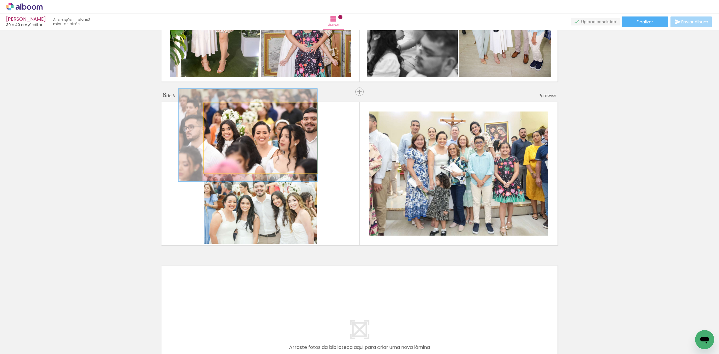
drag, startPoint x: 238, startPoint y: 135, endPoint x: 213, endPoint y: 138, distance: 24.5
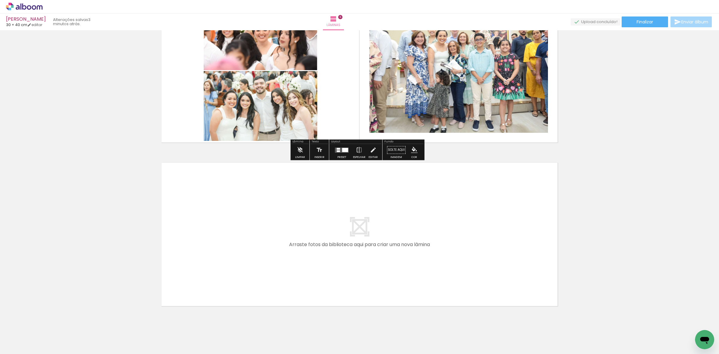
scroll to position [883, 0]
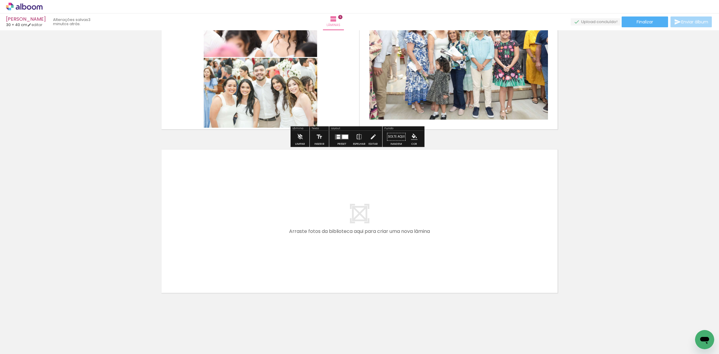
drag, startPoint x: 61, startPoint y: 329, endPoint x: 101, endPoint y: 310, distance: 44.6
click at [226, 243] on quentale-workspace at bounding box center [359, 177] width 719 height 354
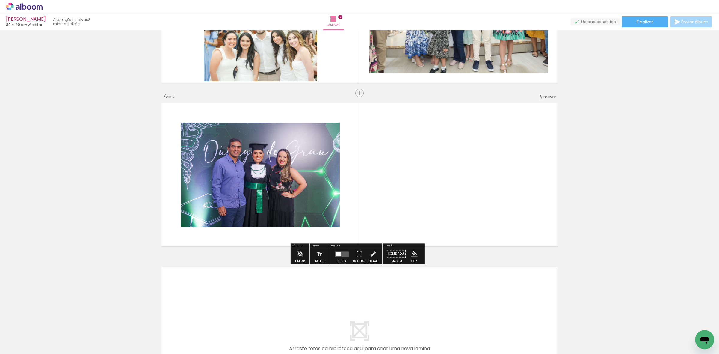
scroll to position [930, 0]
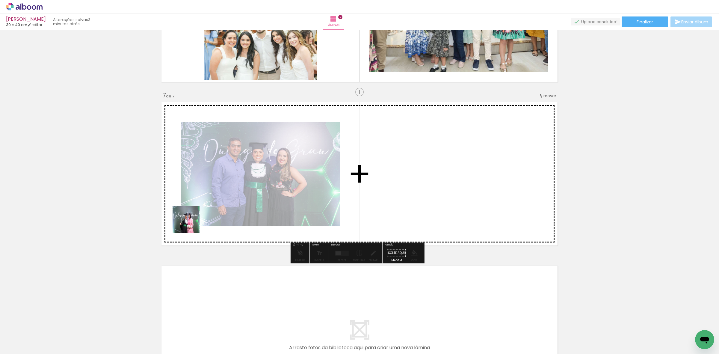
drag, startPoint x: 72, startPoint y: 323, endPoint x: 131, endPoint y: 254, distance: 91.4
click at [247, 176] on quentale-workspace at bounding box center [359, 177] width 719 height 354
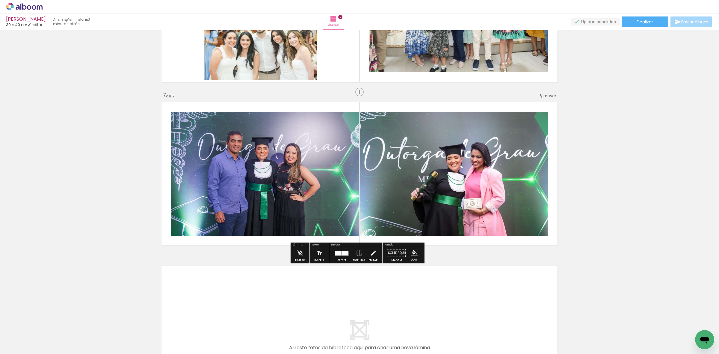
drag, startPoint x: 68, startPoint y: 333, endPoint x: 81, endPoint y: 293, distance: 41.7
click at [223, 201] on quentale-workspace at bounding box center [359, 177] width 719 height 354
